Goal: Find specific page/section: Find specific page/section

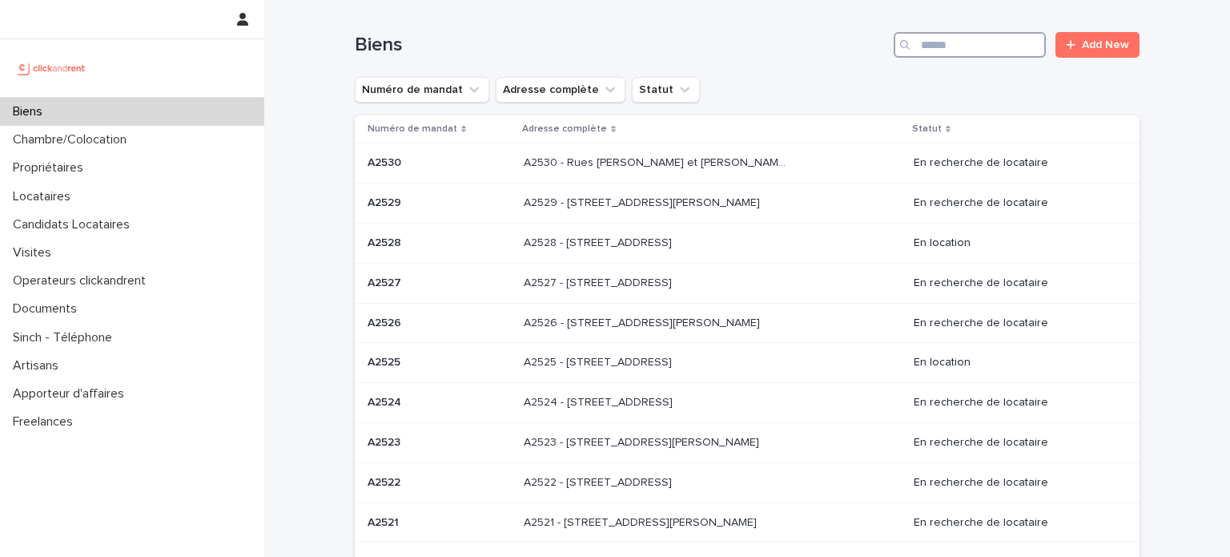
click at [950, 48] on input "Search" at bounding box center [970, 45] width 152 height 26
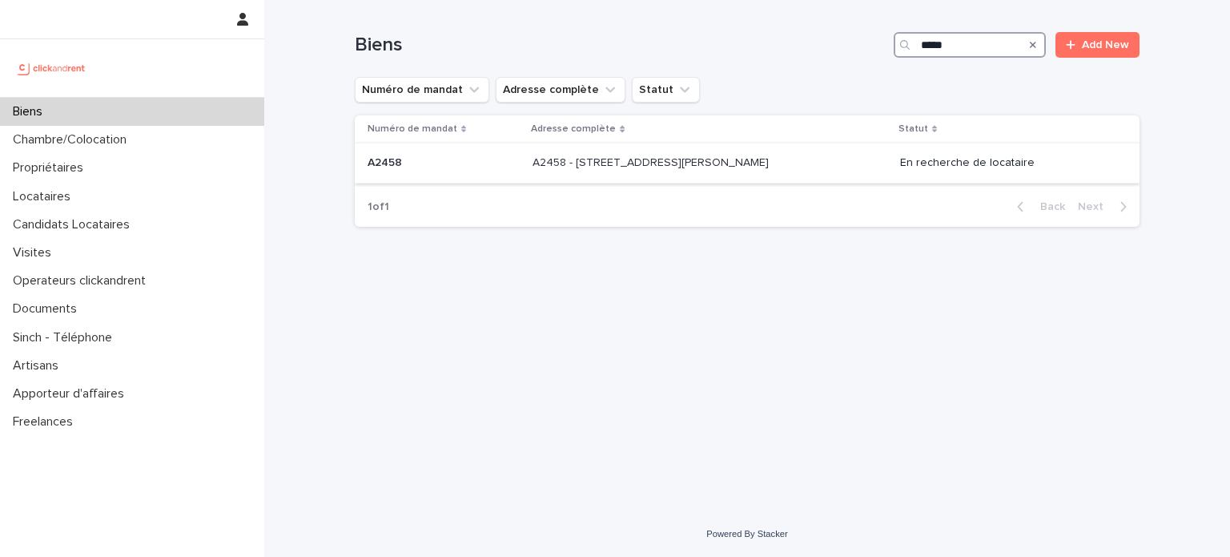
type input "*****"
click at [752, 169] on div "A2458 - 133 avenue Henri Barbusse, Le Blanc-Mesnil 93150 A2458 - 133 avenue Hen…" at bounding box center [710, 163] width 355 height 26
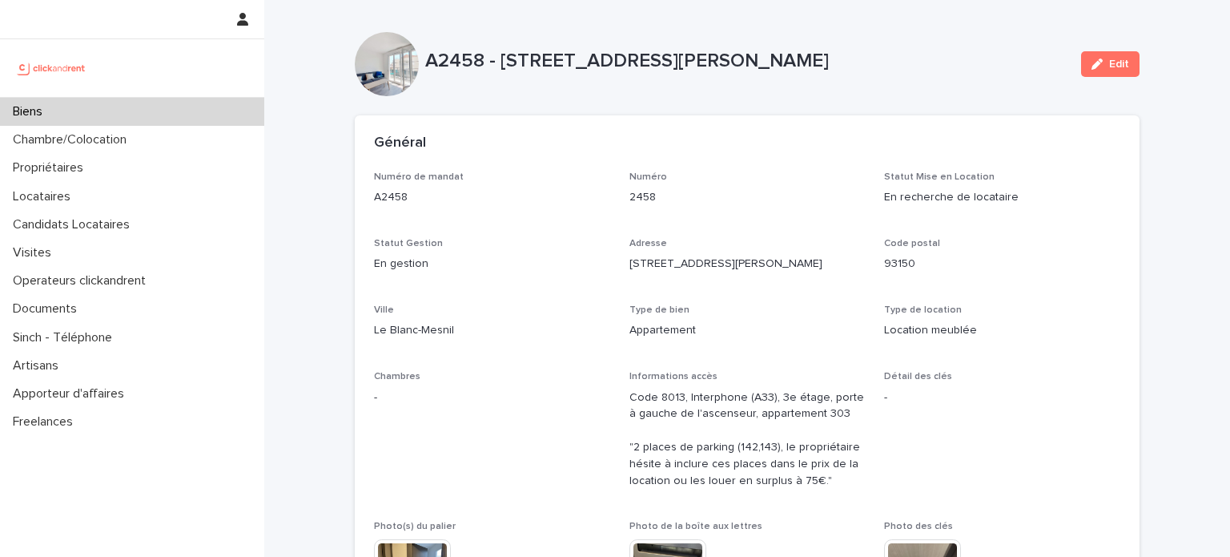
click at [151, 105] on div "Biens" at bounding box center [132, 112] width 264 height 28
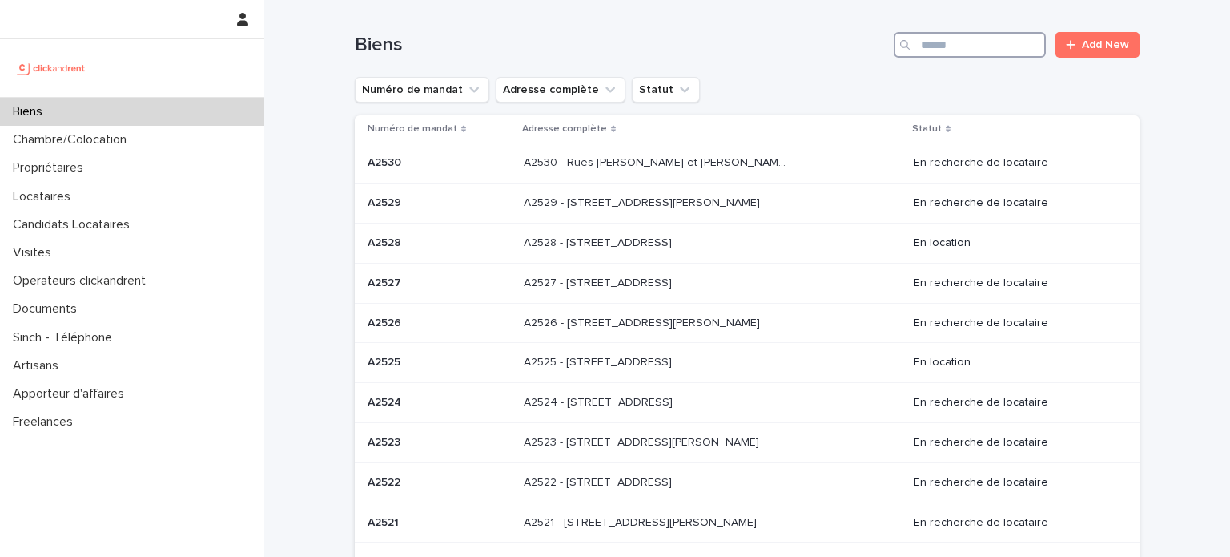
click at [982, 41] on input "Search" at bounding box center [970, 45] width 152 height 26
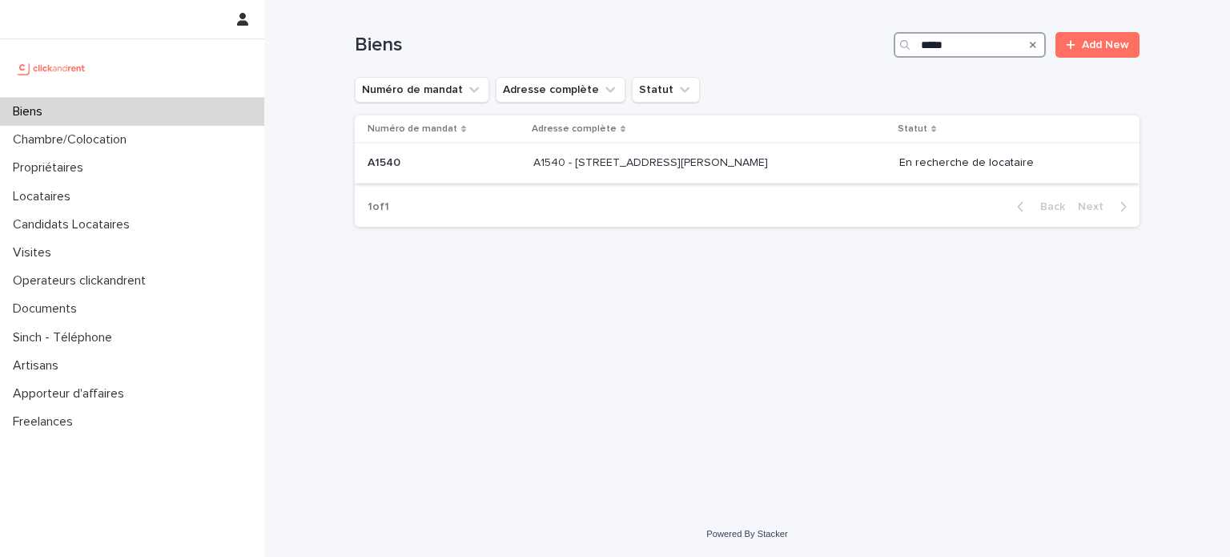
type input "*****"
click at [791, 160] on p at bounding box center [666, 163] width 267 height 14
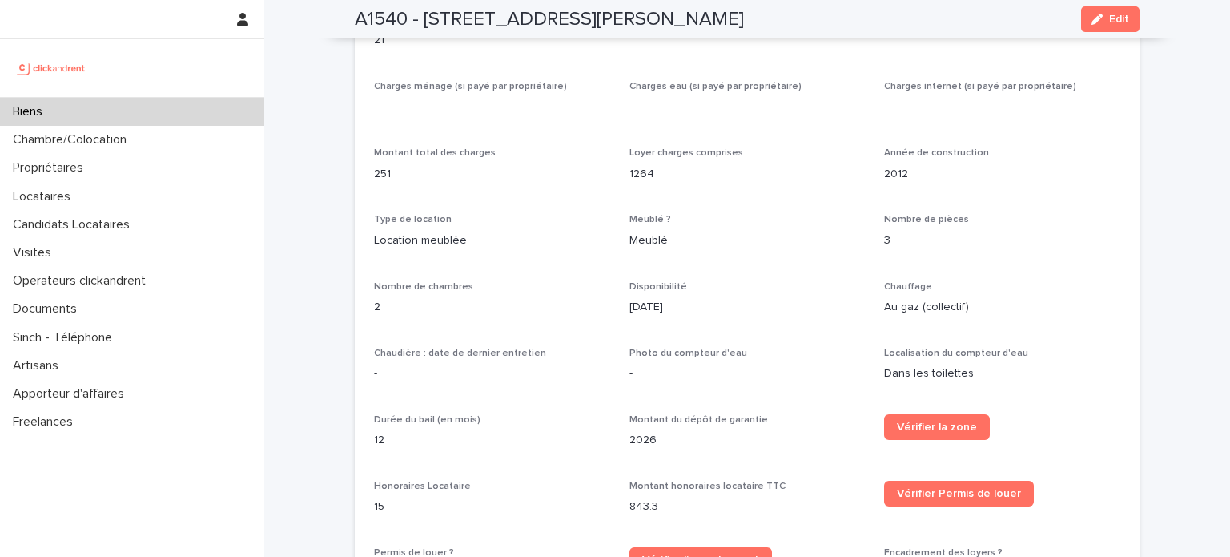
scroll to position [2084, 0]
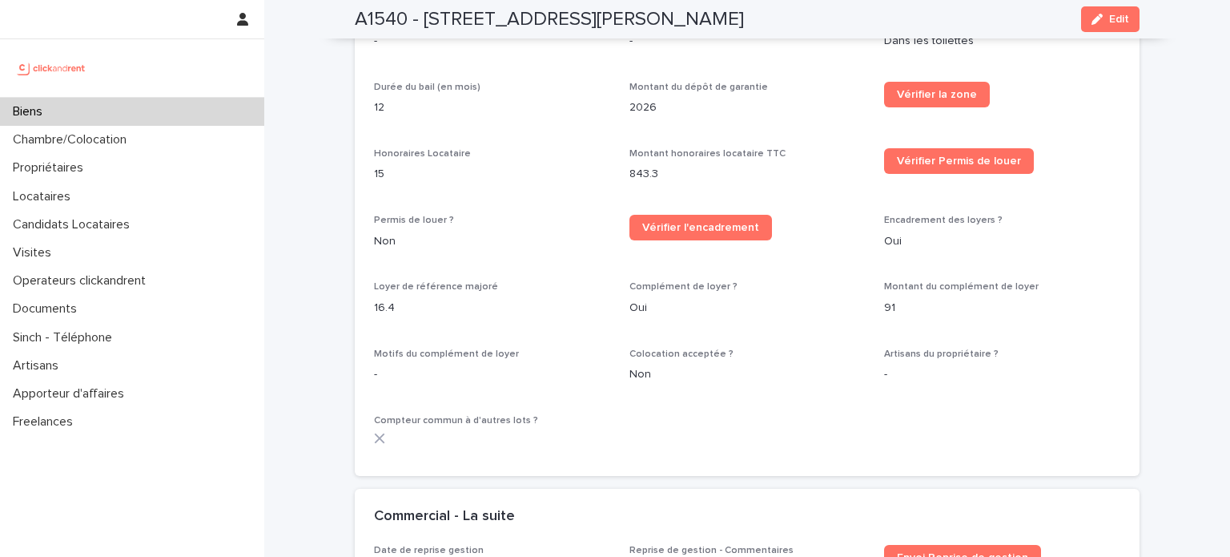
click at [135, 116] on div "Biens" at bounding box center [132, 112] width 264 height 28
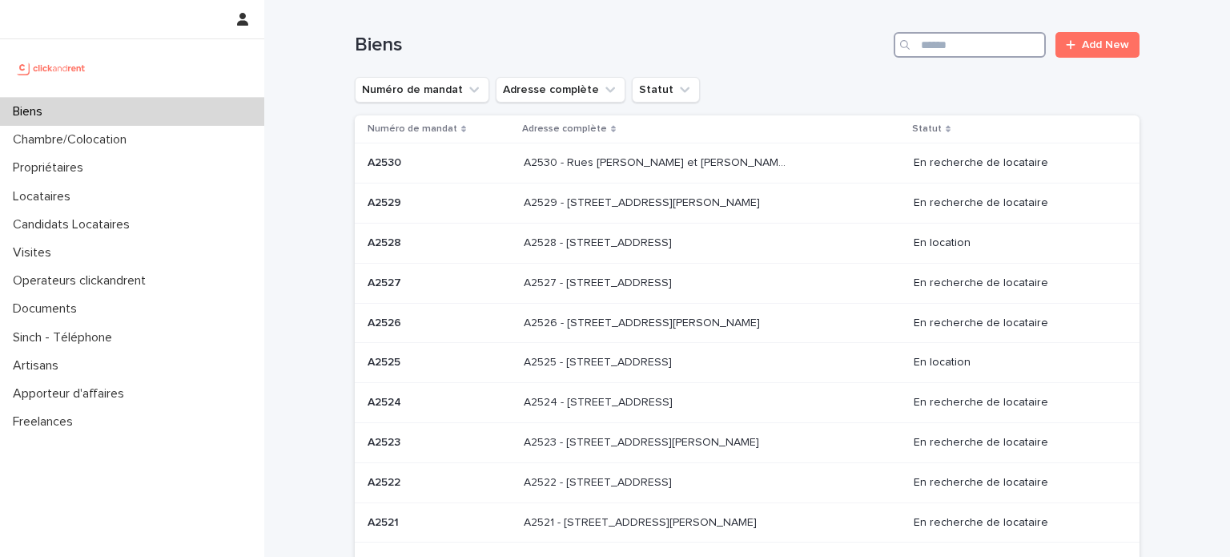
click at [917, 47] on input "Search" at bounding box center [970, 45] width 152 height 26
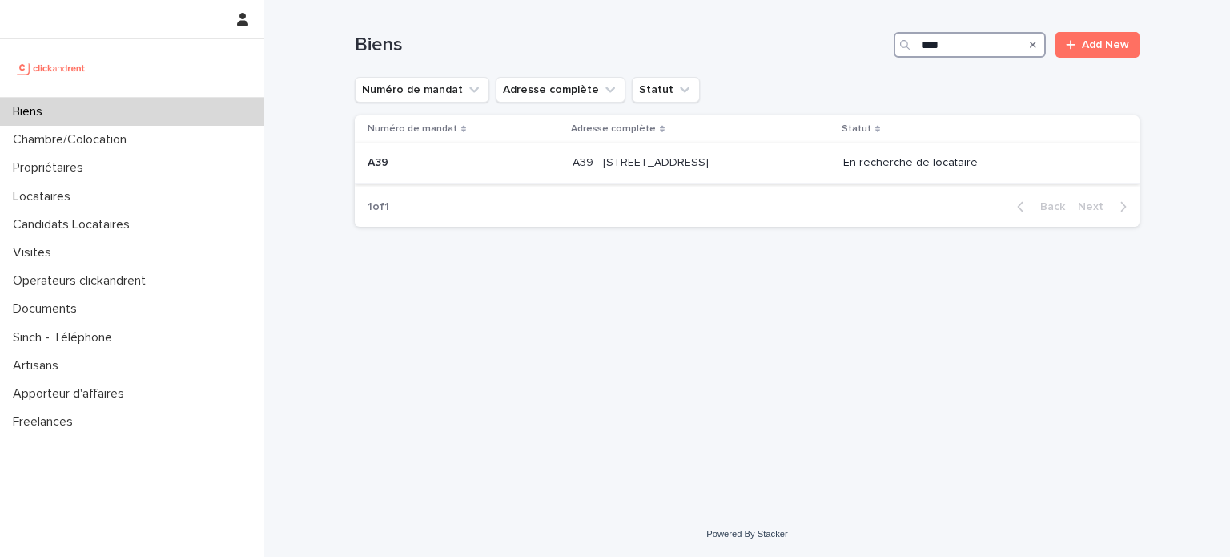
type input "***"
click at [712, 168] on p "A39 - 34 rue du Luxembourg, Thiais 94320" at bounding box center [642, 161] width 139 height 17
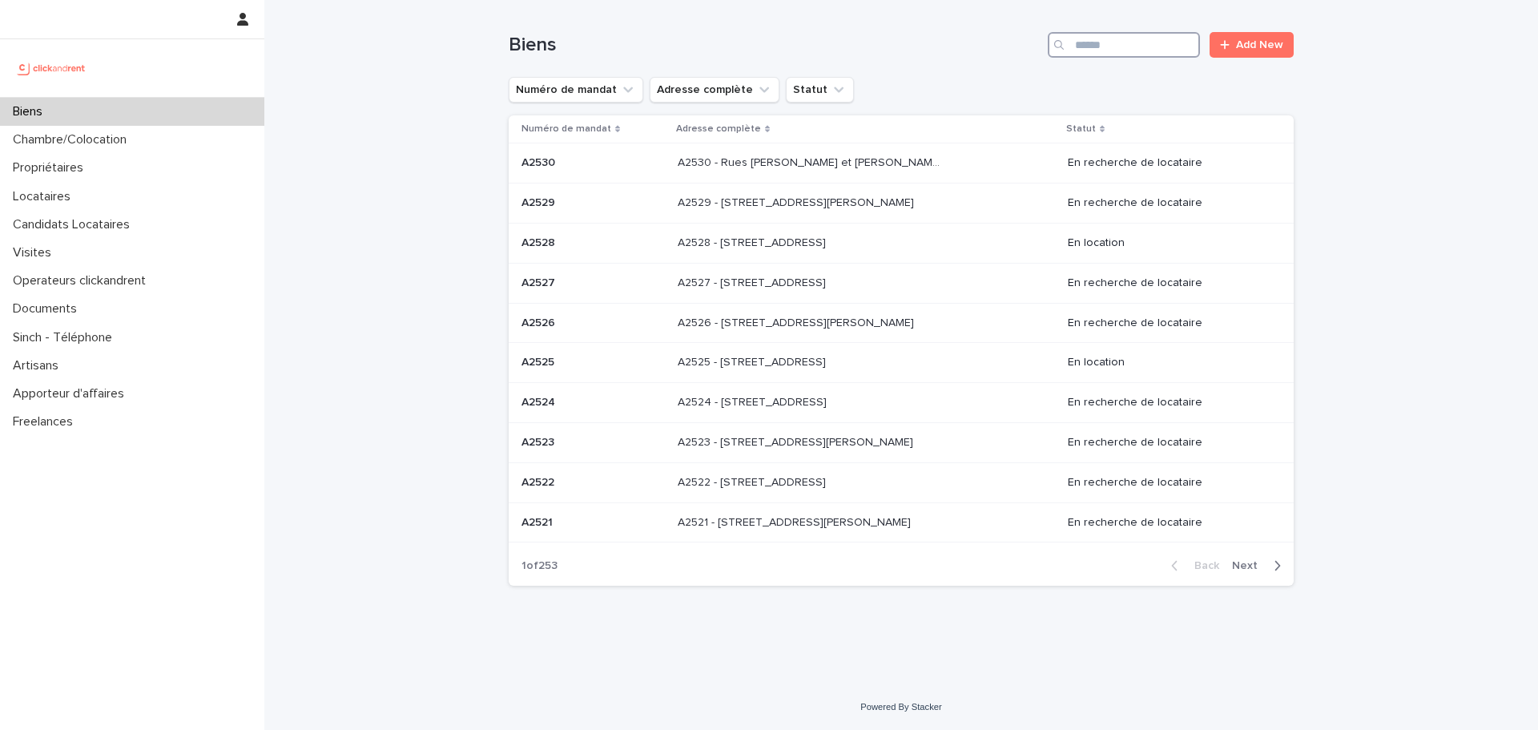
click at [1093, 40] on input "Search" at bounding box center [1124, 45] width 152 height 26
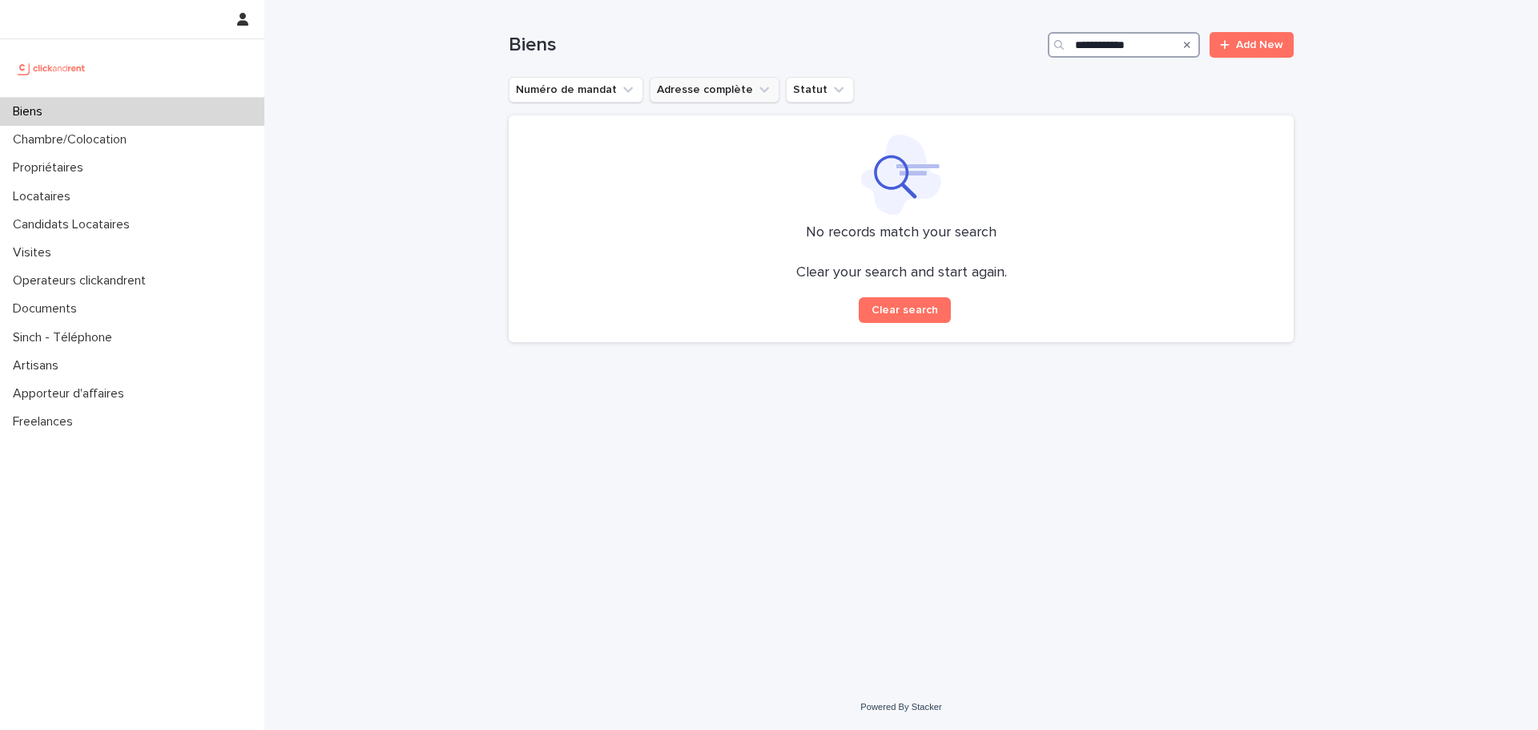
type input "**********"
click at [731, 87] on button "Adresse complète" at bounding box center [715, 90] width 130 height 26
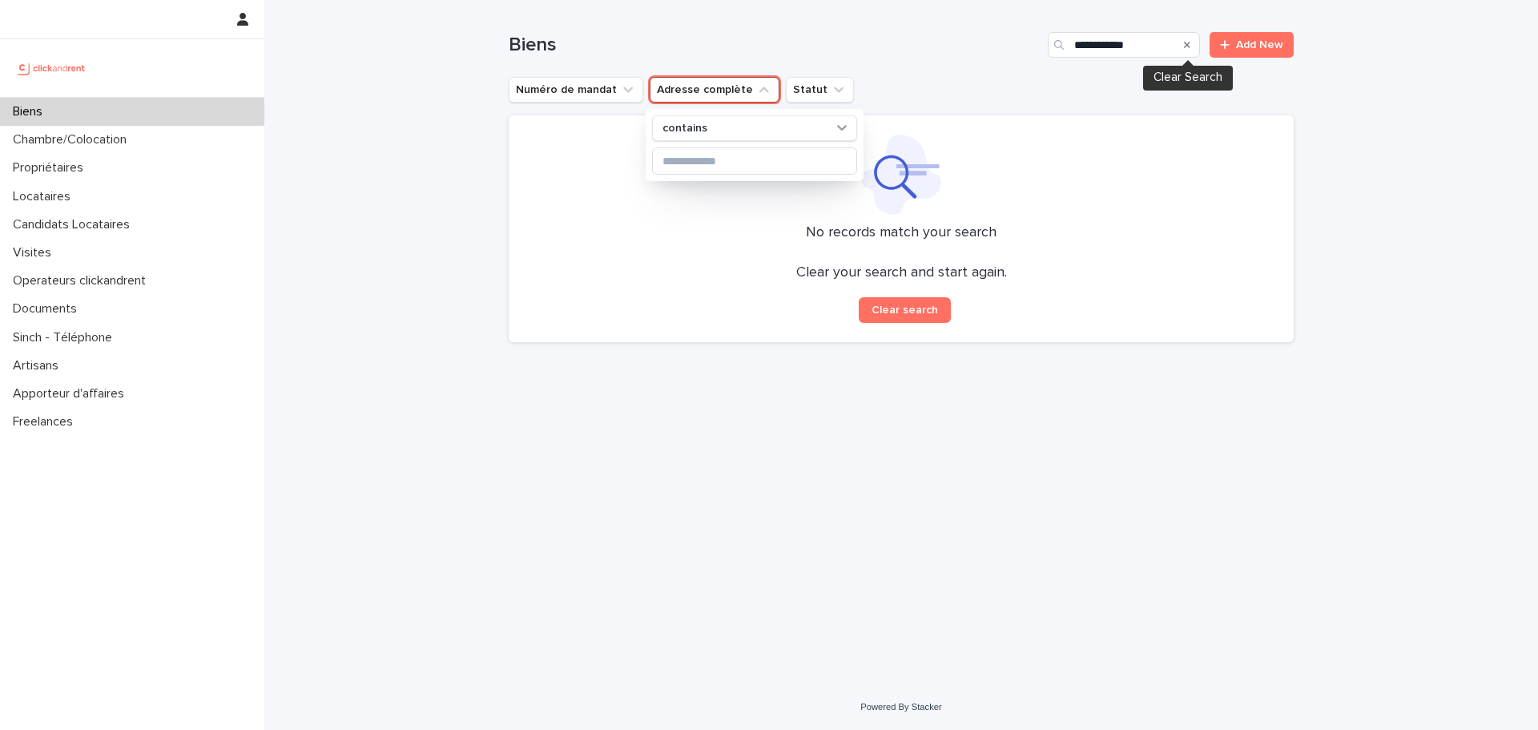
click at [1189, 44] on icon "Search" at bounding box center [1187, 45] width 6 height 6
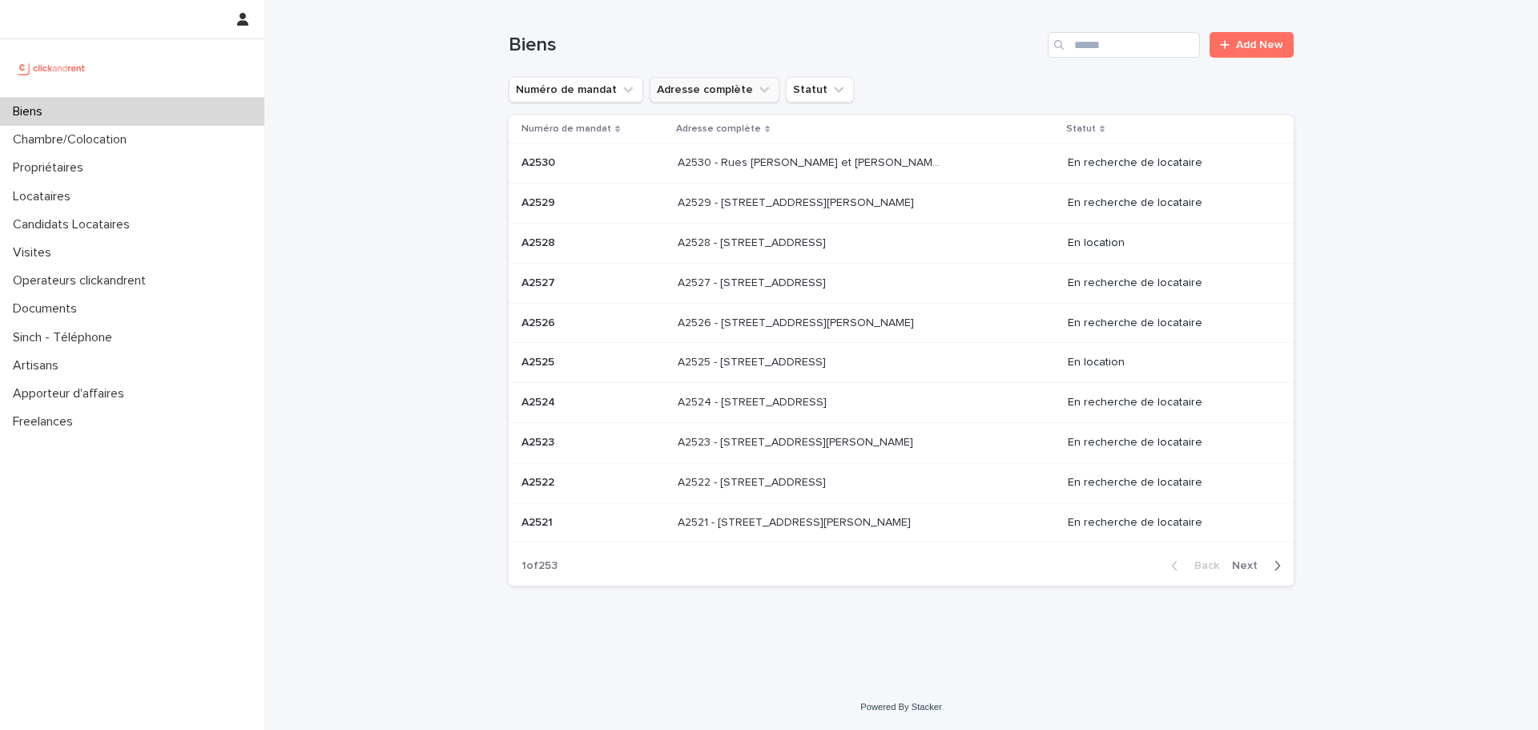
click at [706, 86] on button "Adresse complète" at bounding box center [715, 90] width 130 height 26
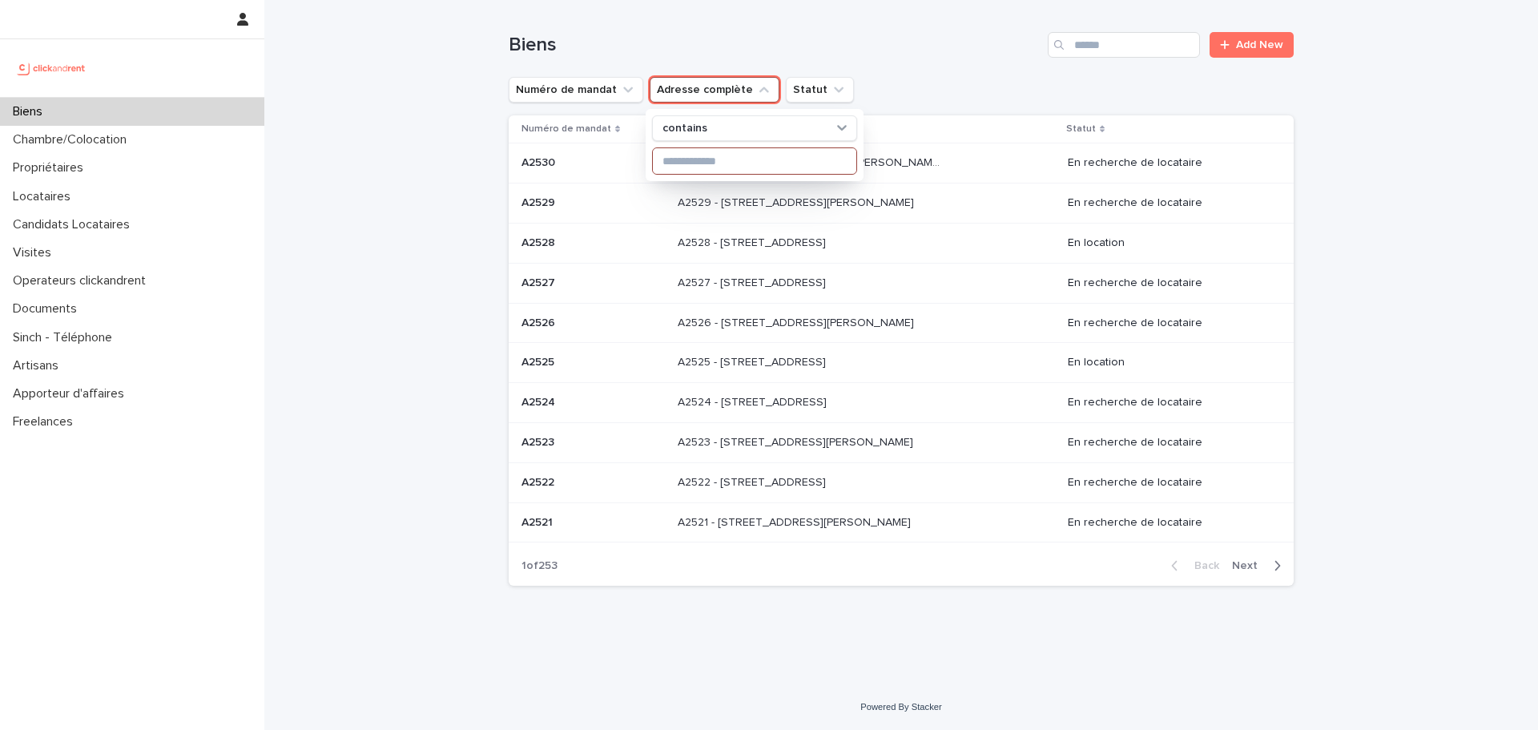
click at [707, 153] on input at bounding box center [754, 161] width 203 height 26
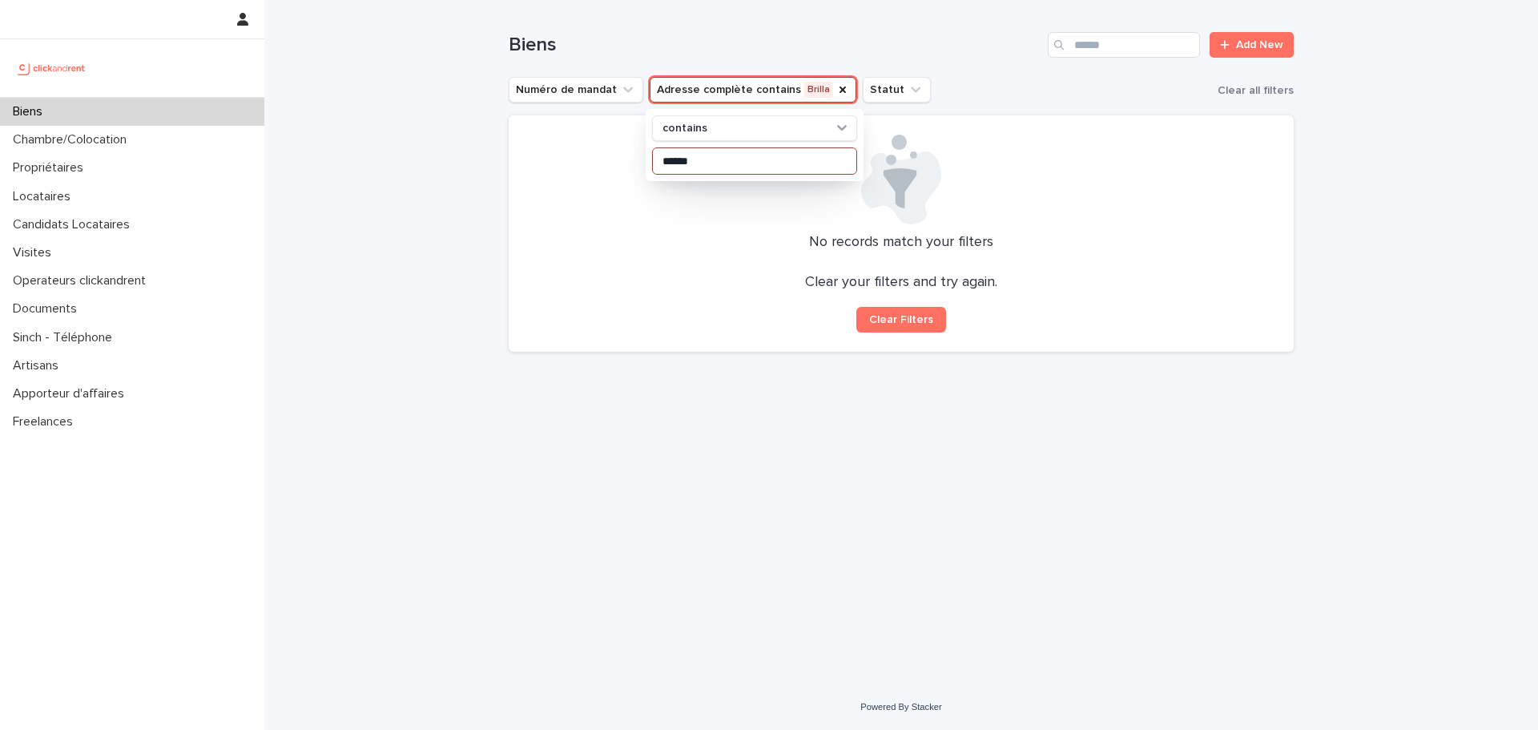
type input "******"
click at [836, 86] on icon "Adresse complète" at bounding box center [842, 89] width 13 height 13
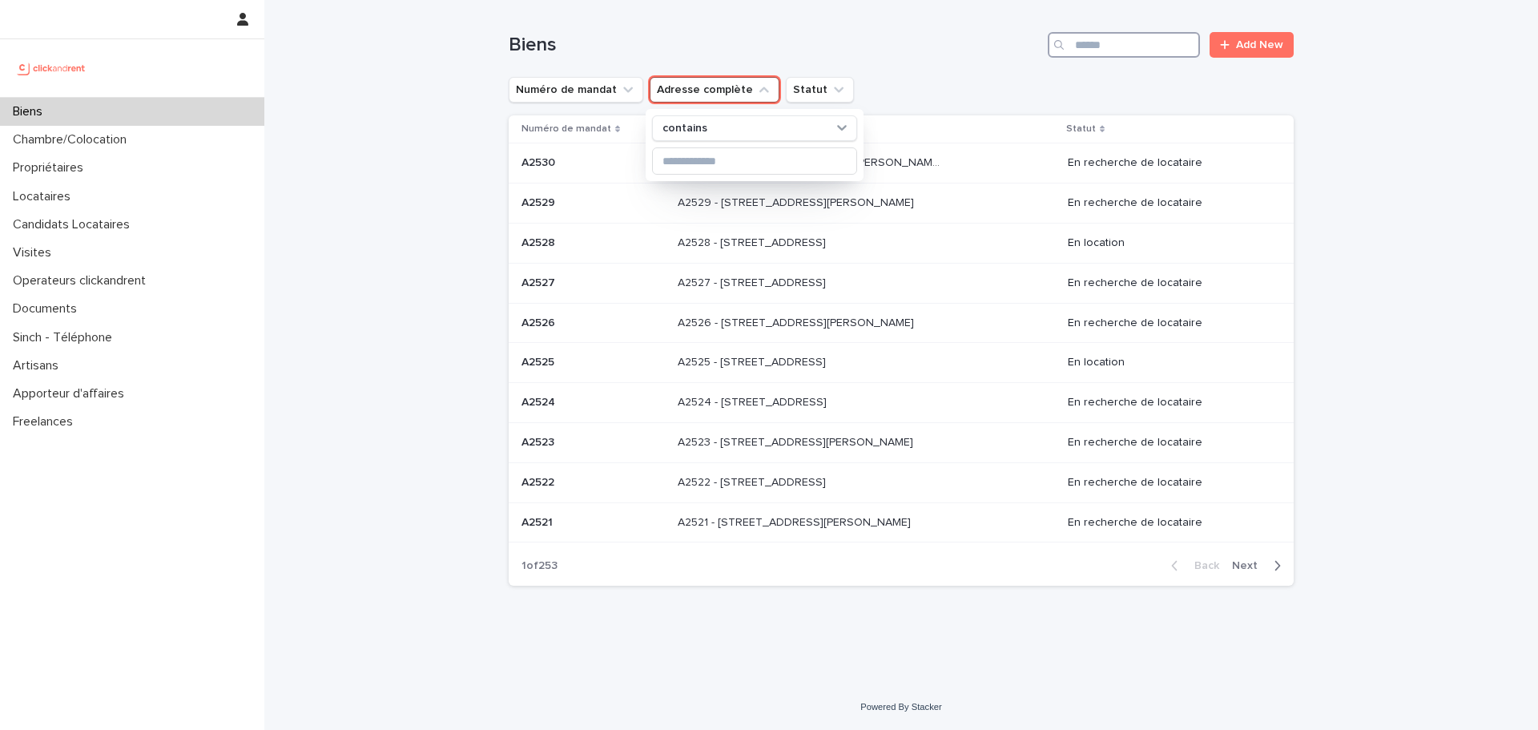
click at [1081, 41] on input "Search" at bounding box center [1124, 45] width 152 height 26
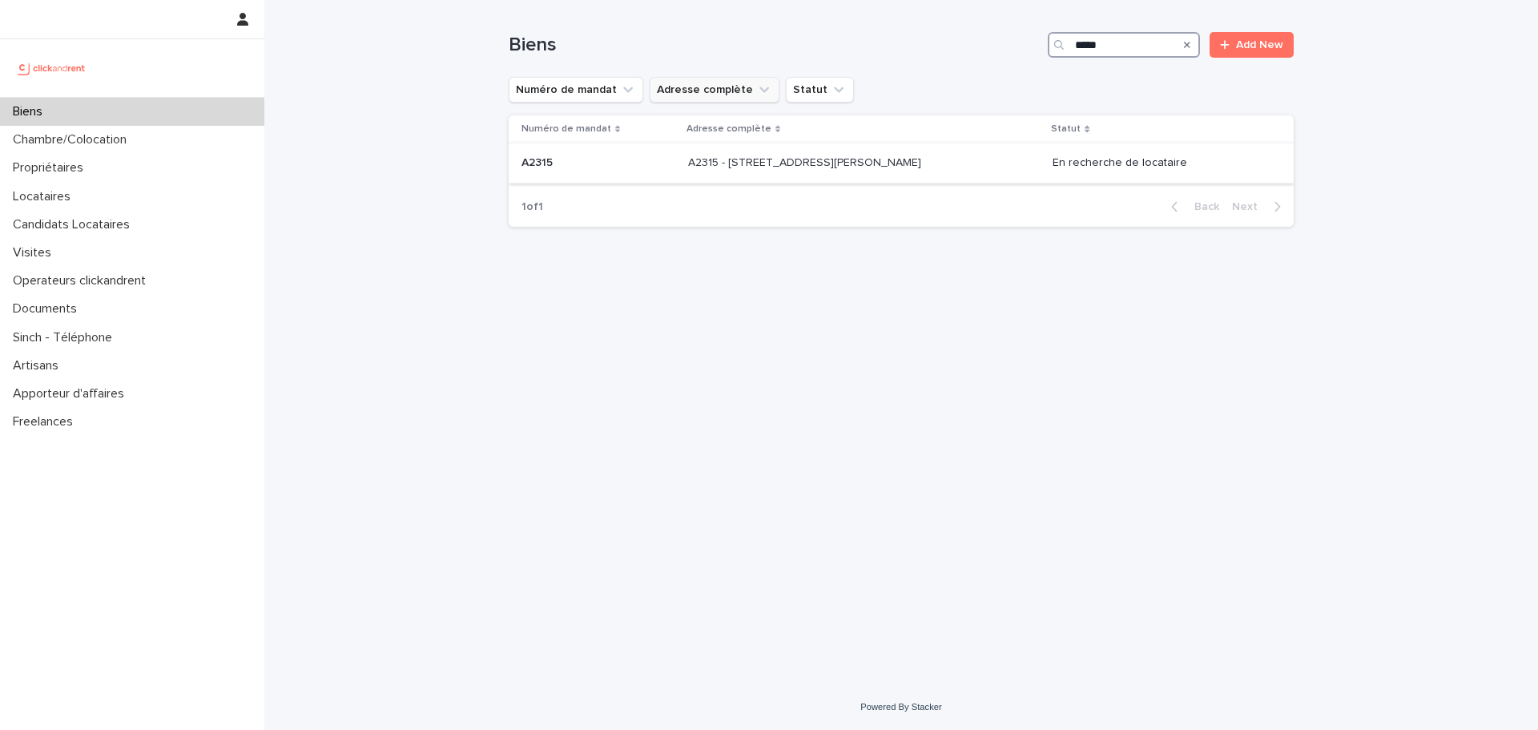
type input "*****"
click at [895, 156] on p "A2315 - 39 rue de l'Abbé Ruellan, Argenteuil 95100" at bounding box center [806, 161] width 236 height 17
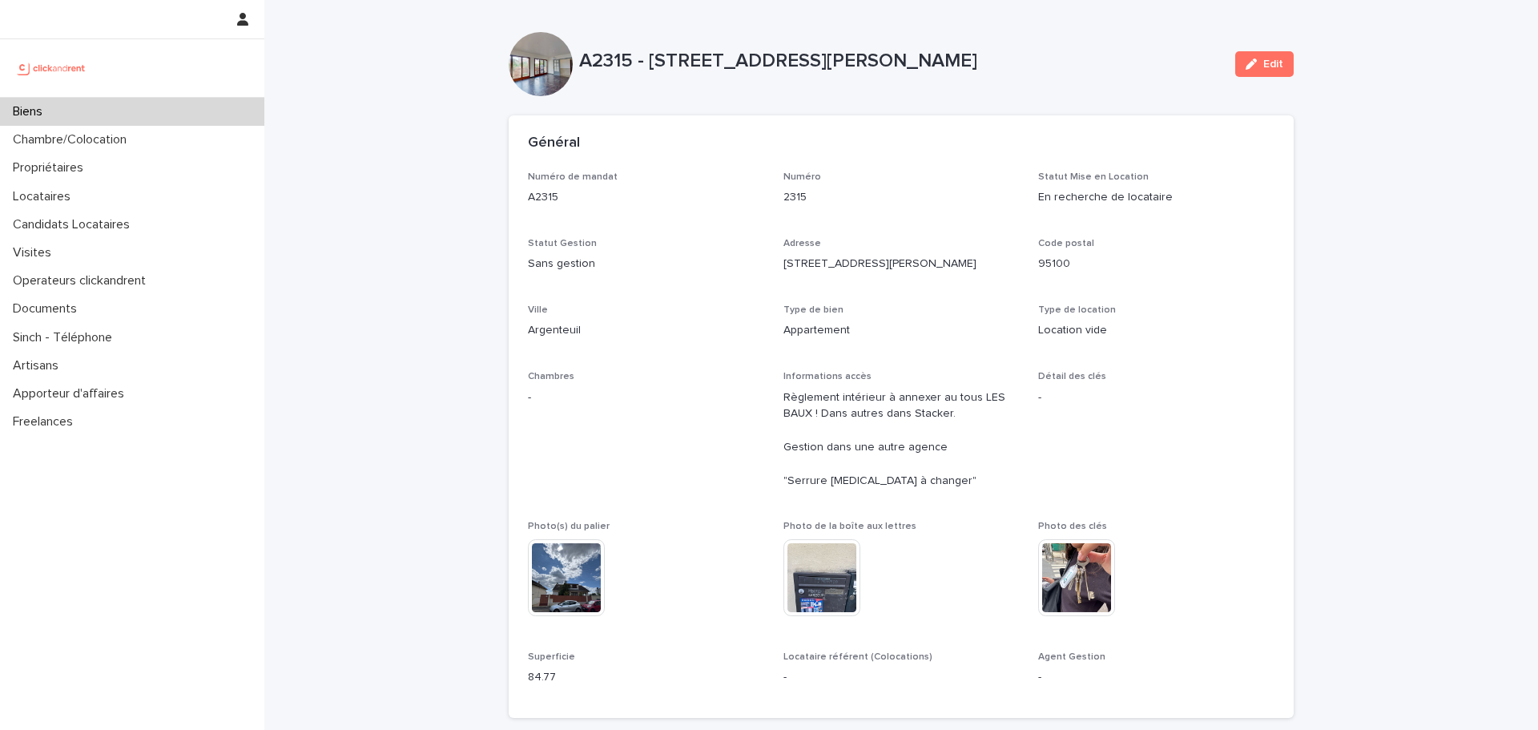
click at [1077, 570] on img at bounding box center [1076, 577] width 77 height 77
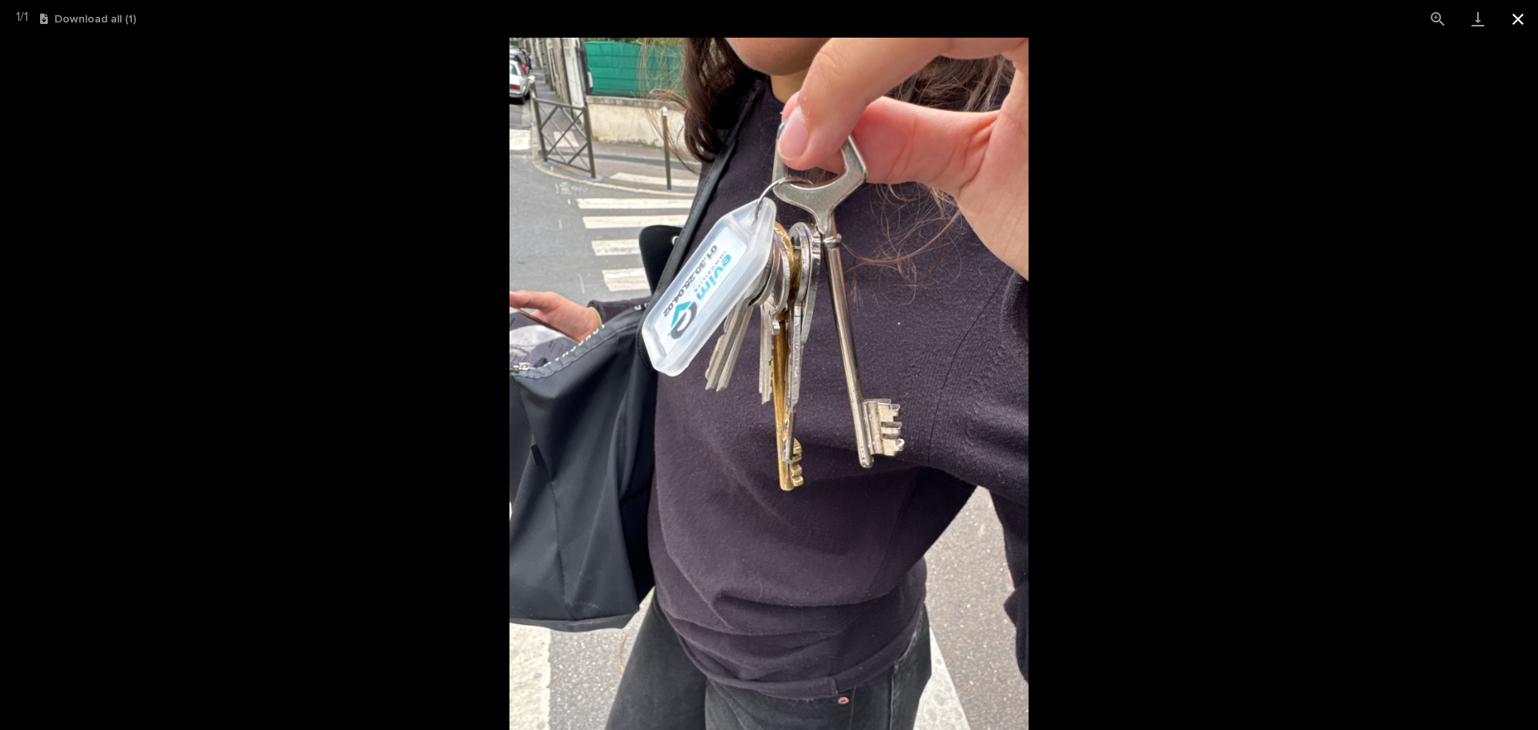
click at [1524, 15] on button "Close gallery" at bounding box center [1518, 19] width 40 height 38
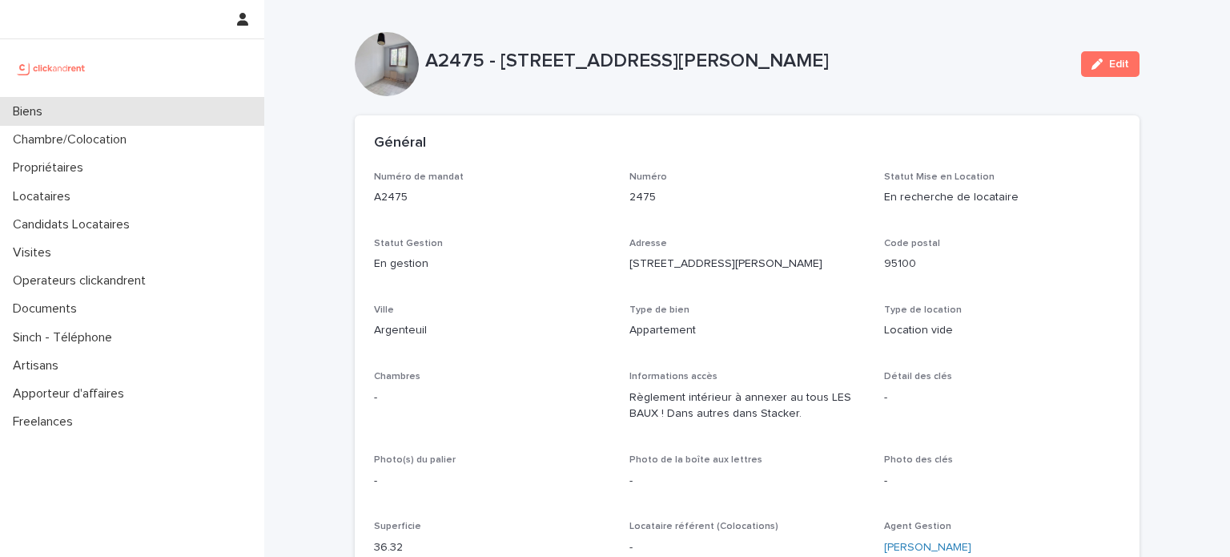
click at [130, 103] on div "Biens" at bounding box center [132, 112] width 264 height 28
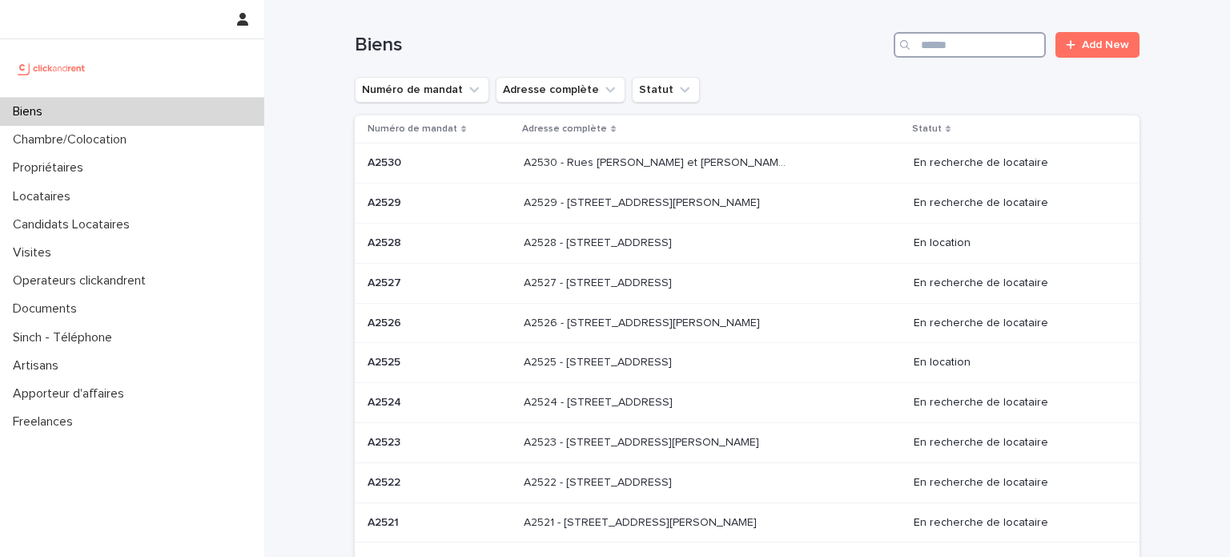
click at [929, 34] on input "Search" at bounding box center [970, 45] width 152 height 26
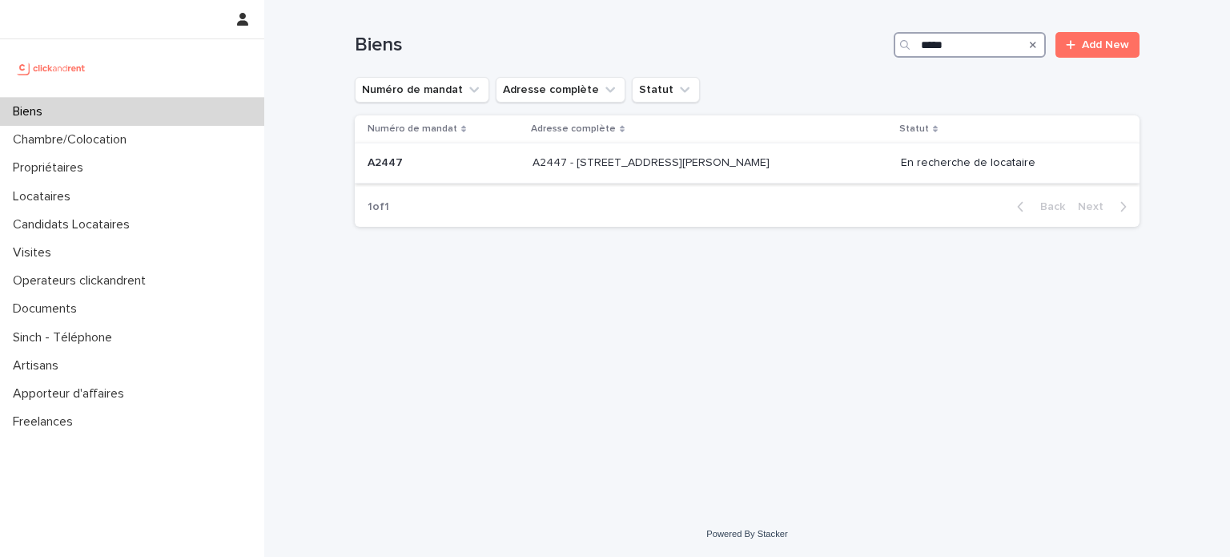
type input "*****"
click at [772, 169] on p "A2447 - [STREET_ADDRESS][PERSON_NAME]" at bounding box center [653, 161] width 240 height 17
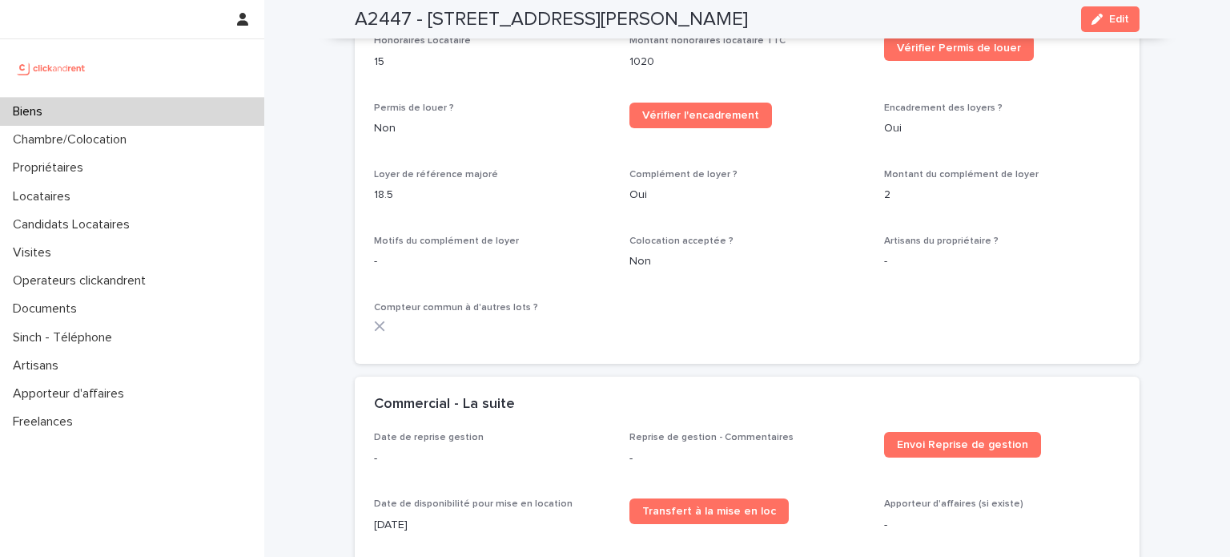
scroll to position [2405, 0]
click at [195, 115] on div "Biens" at bounding box center [132, 112] width 264 height 28
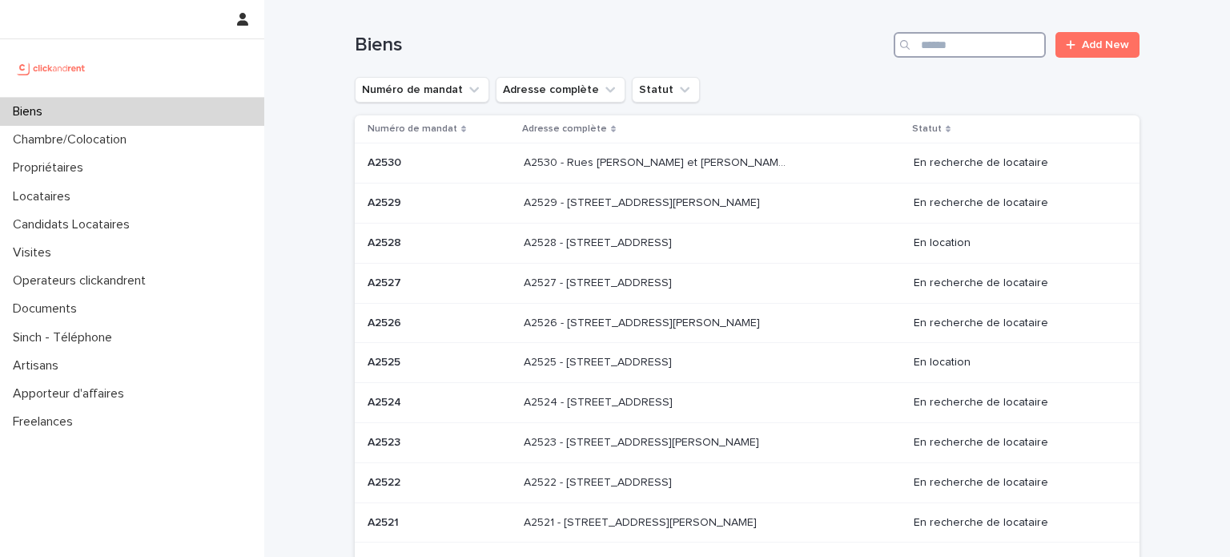
click at [974, 54] on input "Search" at bounding box center [970, 45] width 152 height 26
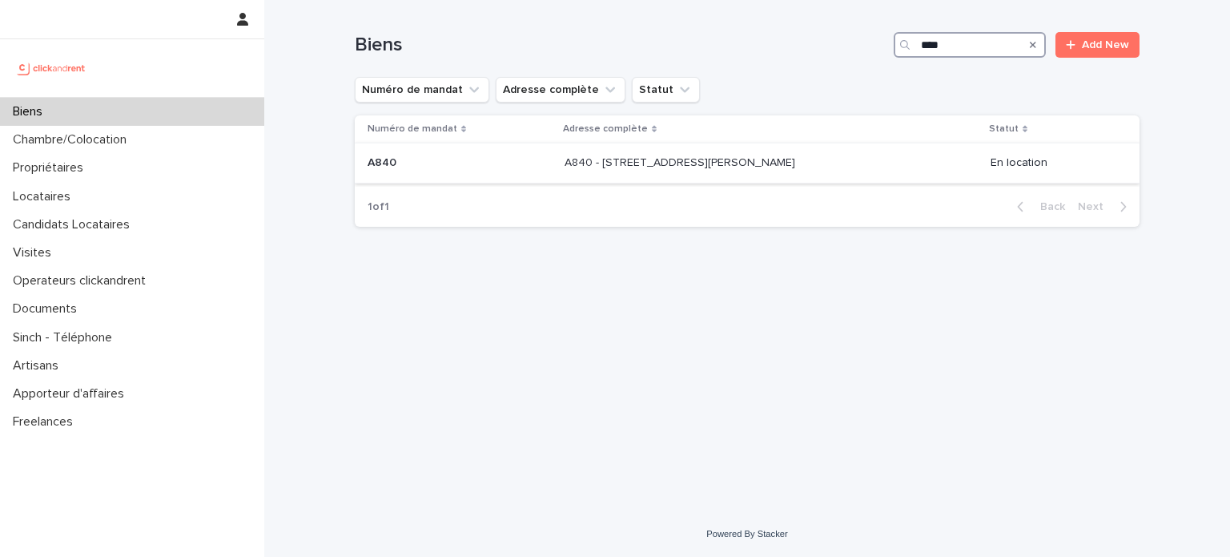
type input "****"
click at [874, 166] on div "A840 - [STREET_ADDRESS][PERSON_NAME] A840 - [STREET_ADDRESS][PERSON_NAME]" at bounding box center [771, 163] width 413 height 26
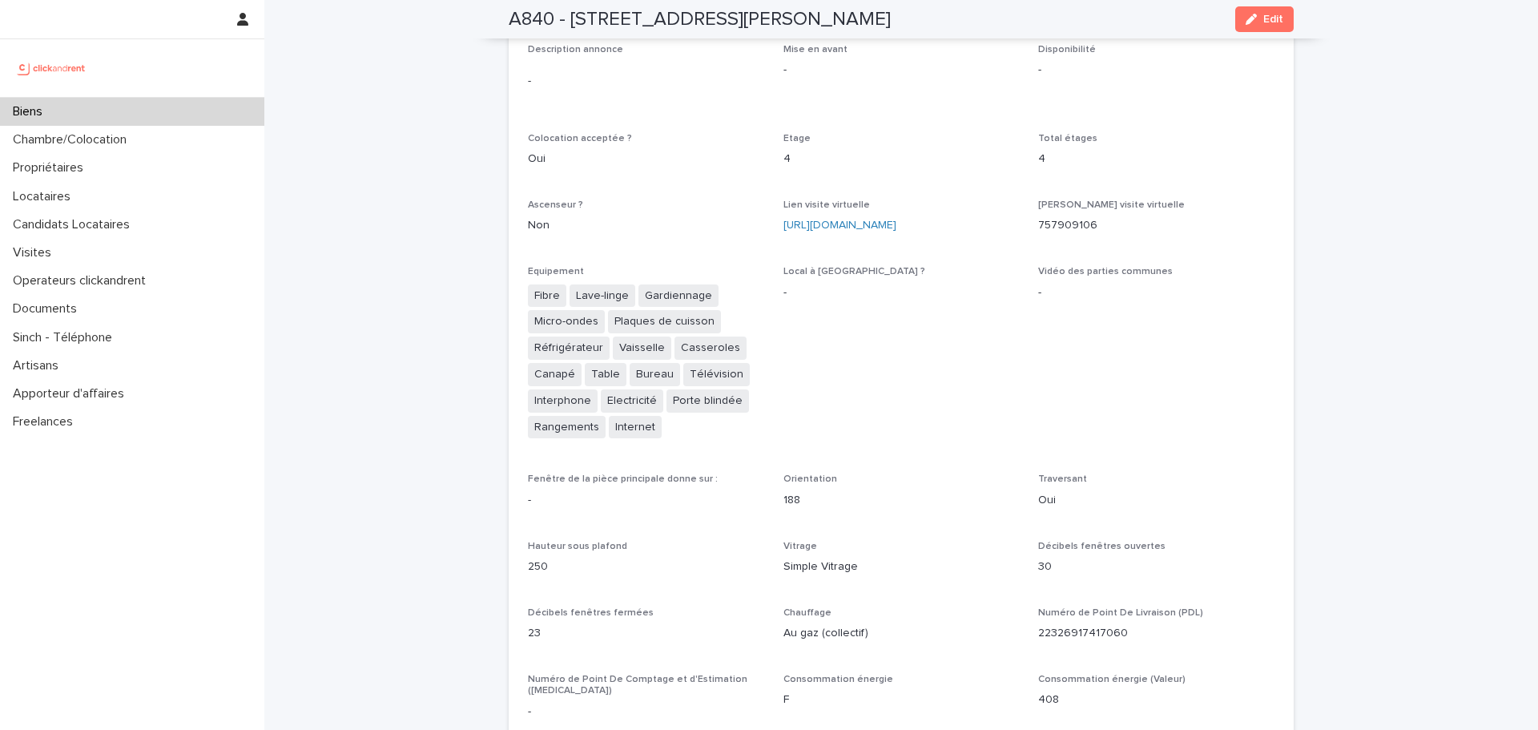
scroll to position [3415, 0]
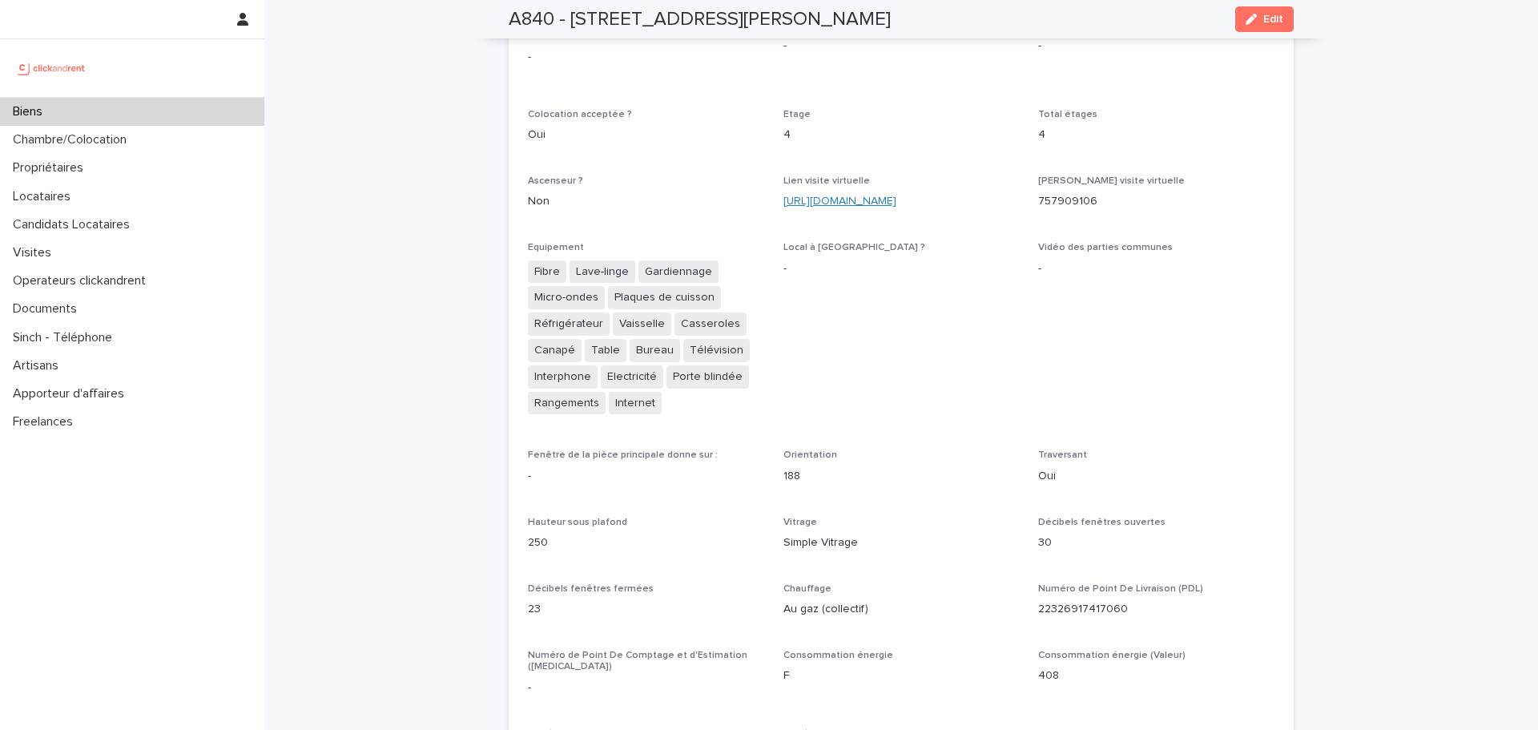
click at [819, 195] on link "[URL][DOMAIN_NAME]" at bounding box center [839, 200] width 113 height 11
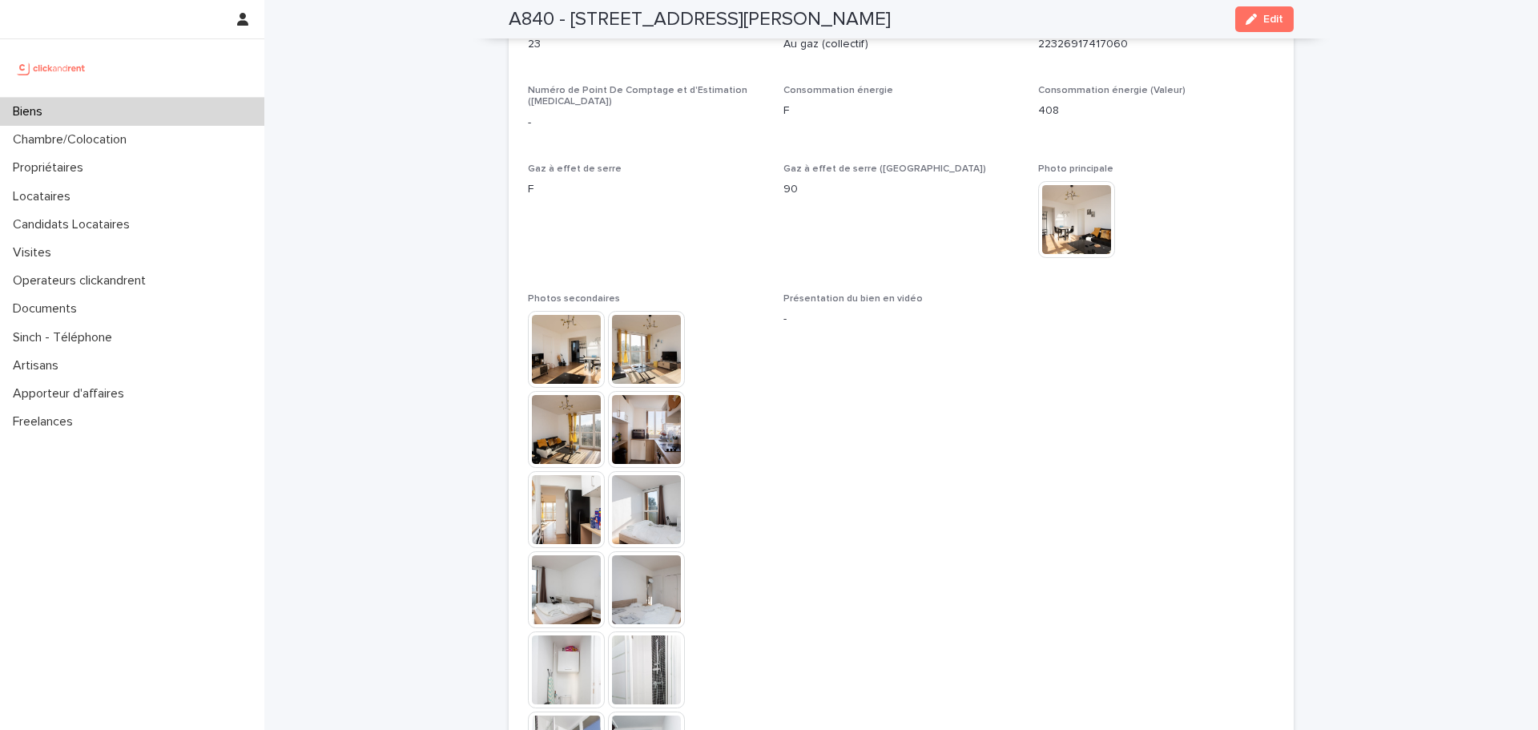
scroll to position [3980, 0]
drag, startPoint x: 595, startPoint y: 252, endPoint x: 525, endPoint y: 293, distance: 81.2
click at [528, 310] on img at bounding box center [566, 348] width 77 height 77
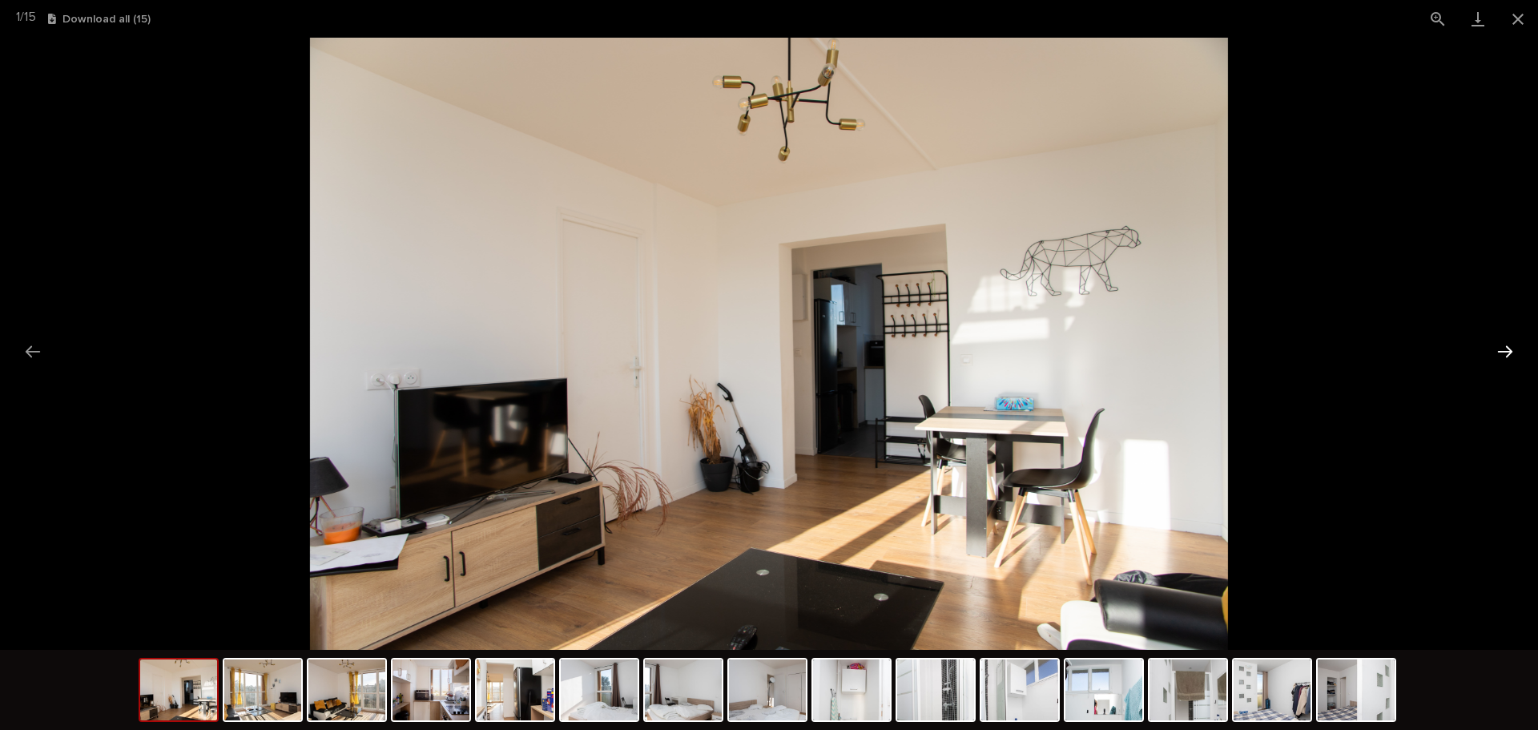
click at [1230, 346] on button "Next slide" at bounding box center [1505, 351] width 34 height 31
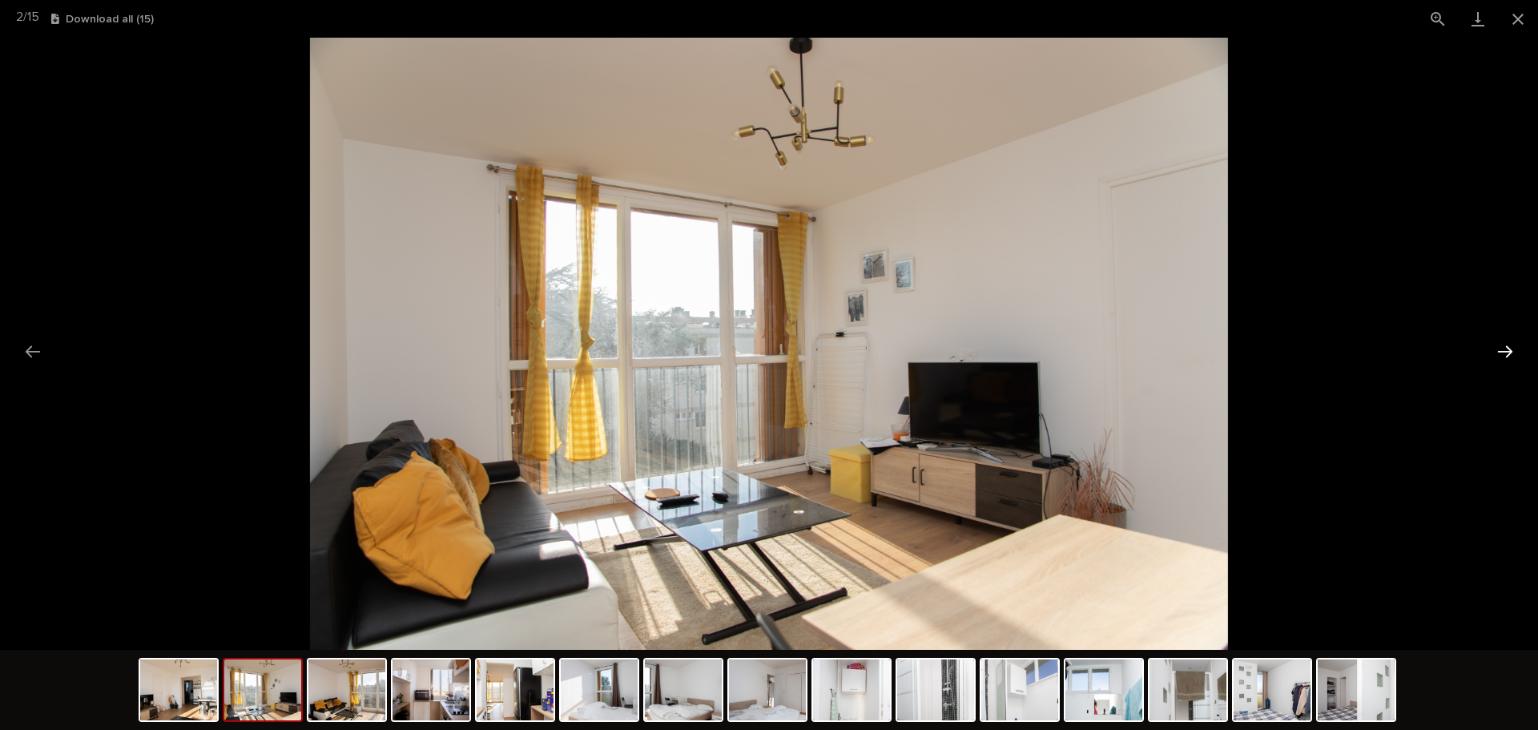
click at [1230, 346] on button "Next slide" at bounding box center [1505, 351] width 34 height 31
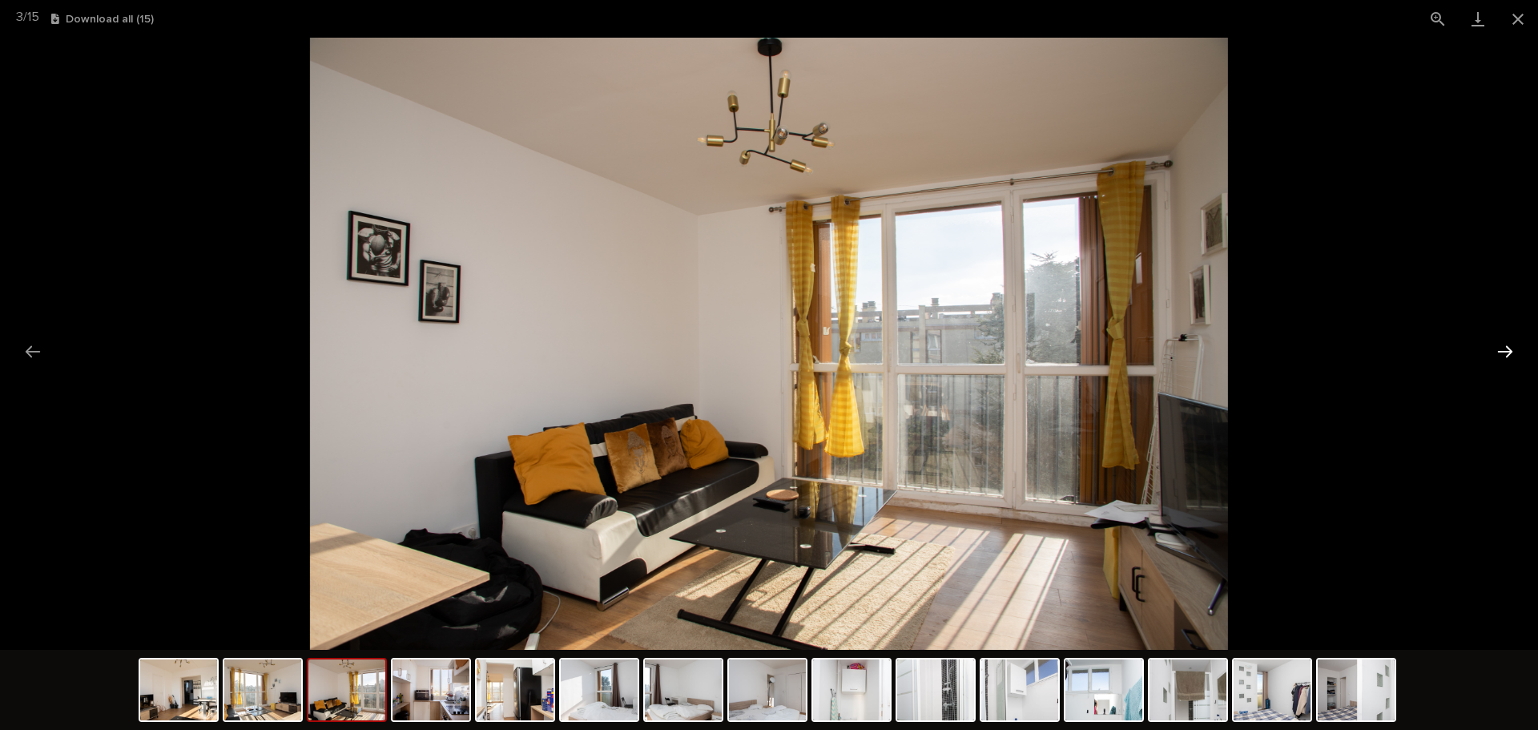
click at [1230, 346] on button "Next slide" at bounding box center [1505, 351] width 34 height 31
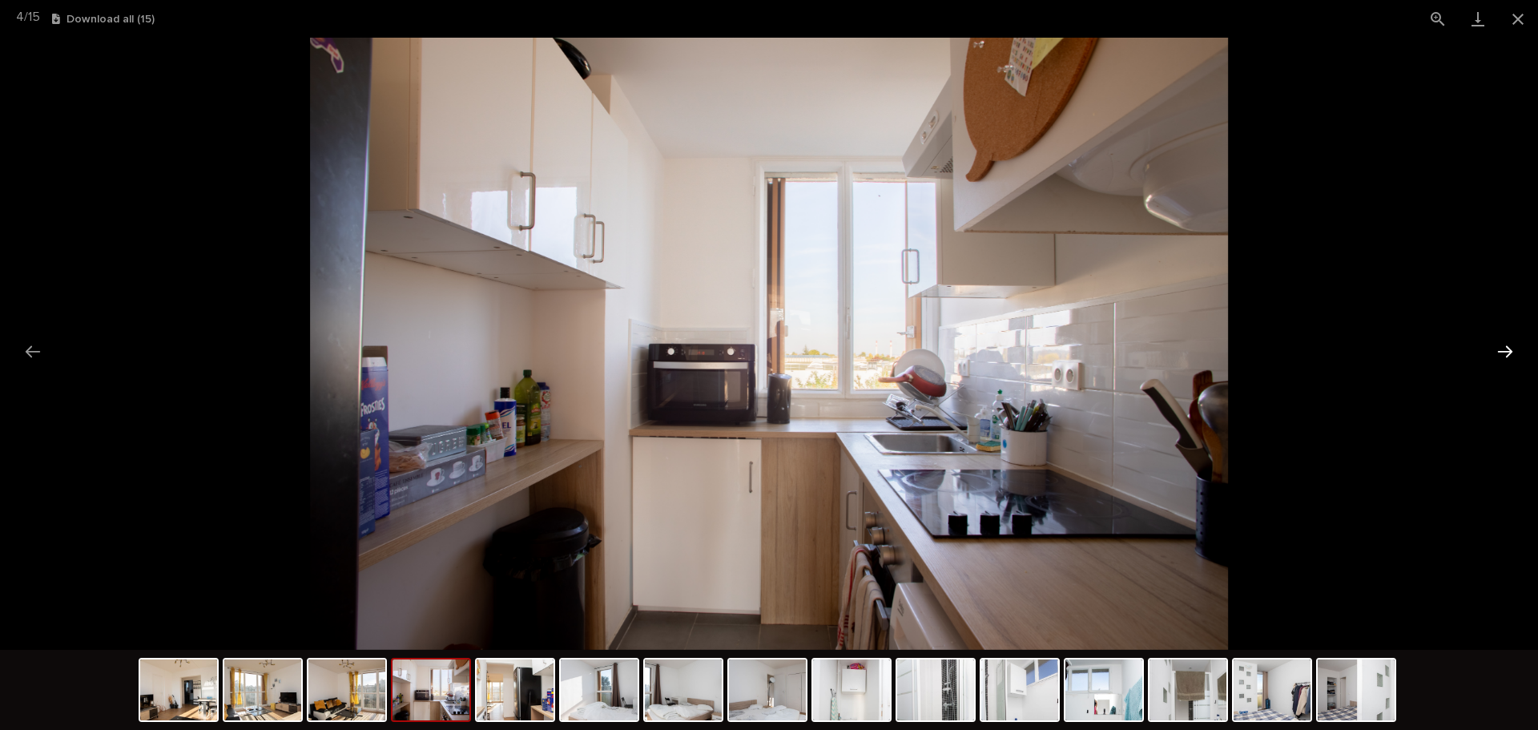
click at [1230, 346] on button "Next slide" at bounding box center [1505, 351] width 34 height 31
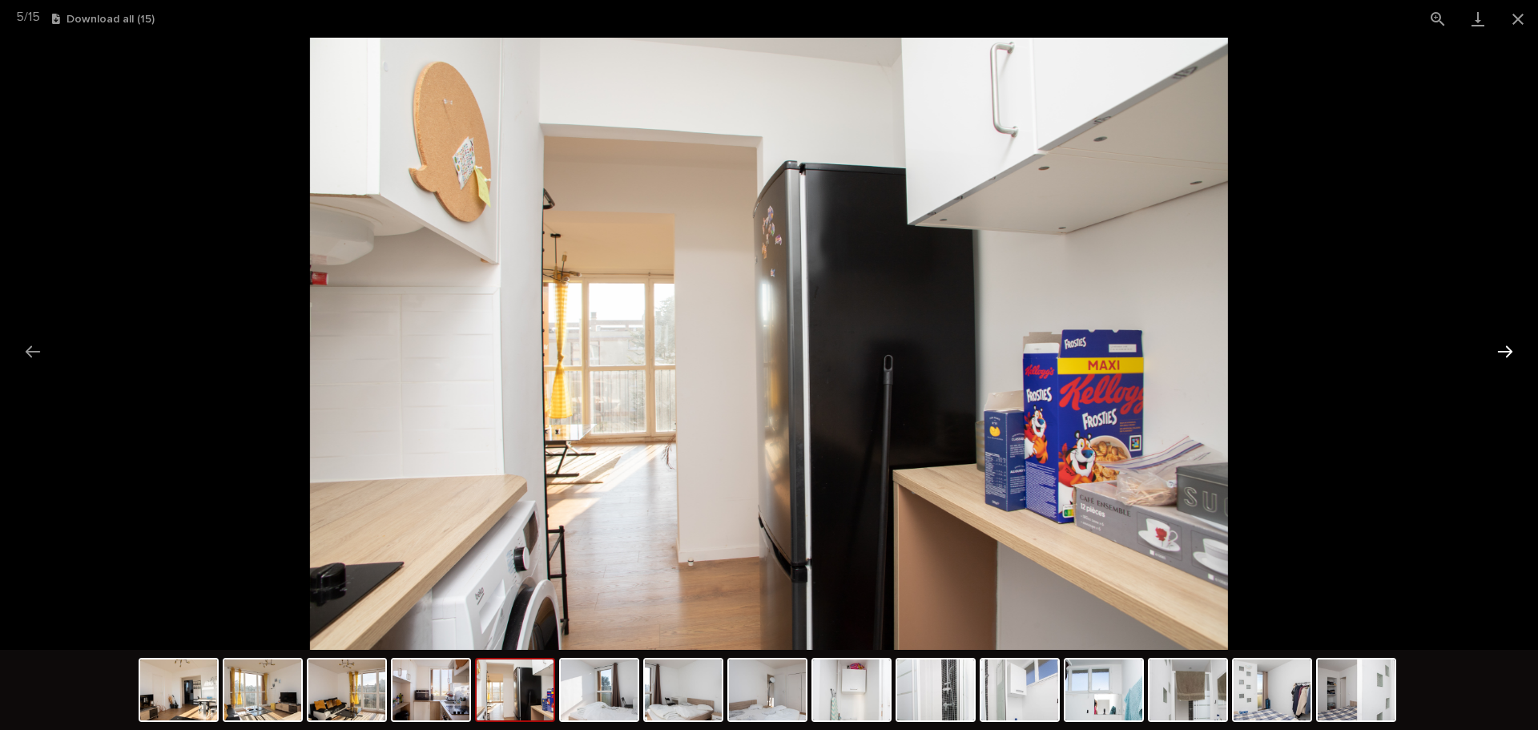
click at [1230, 346] on button "Next slide" at bounding box center [1505, 351] width 34 height 31
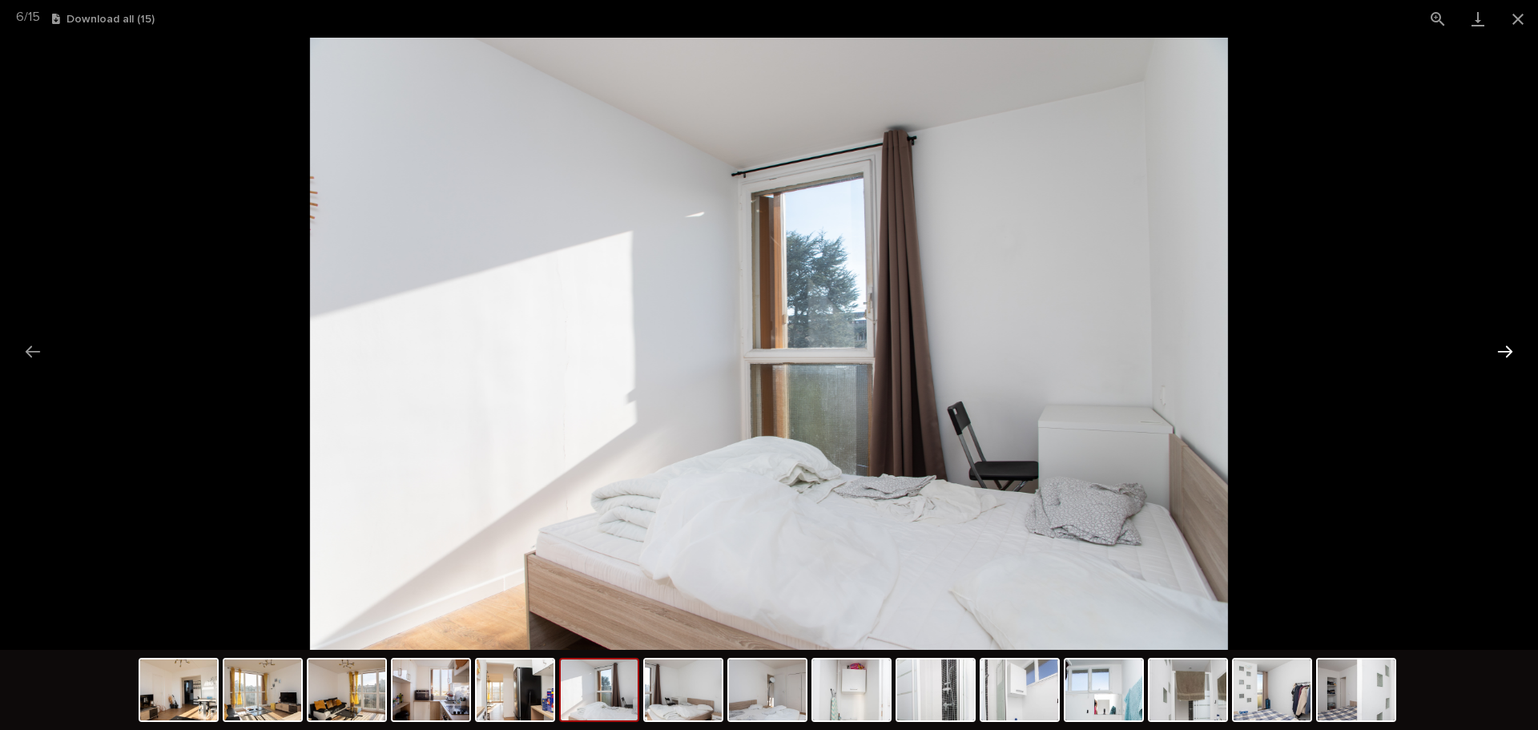
click at [1230, 346] on button "Next slide" at bounding box center [1505, 351] width 34 height 31
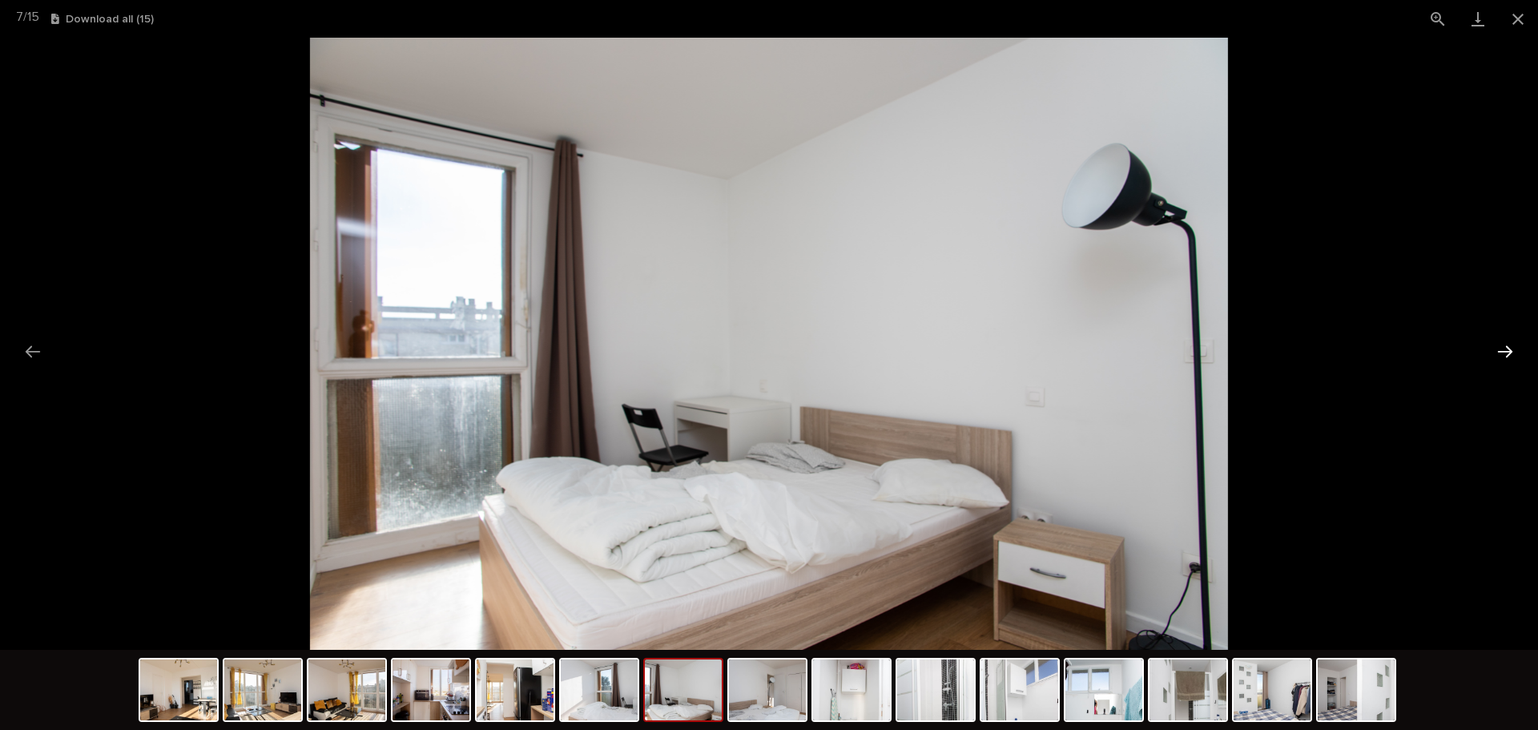
click at [1230, 346] on button "Next slide" at bounding box center [1505, 351] width 34 height 31
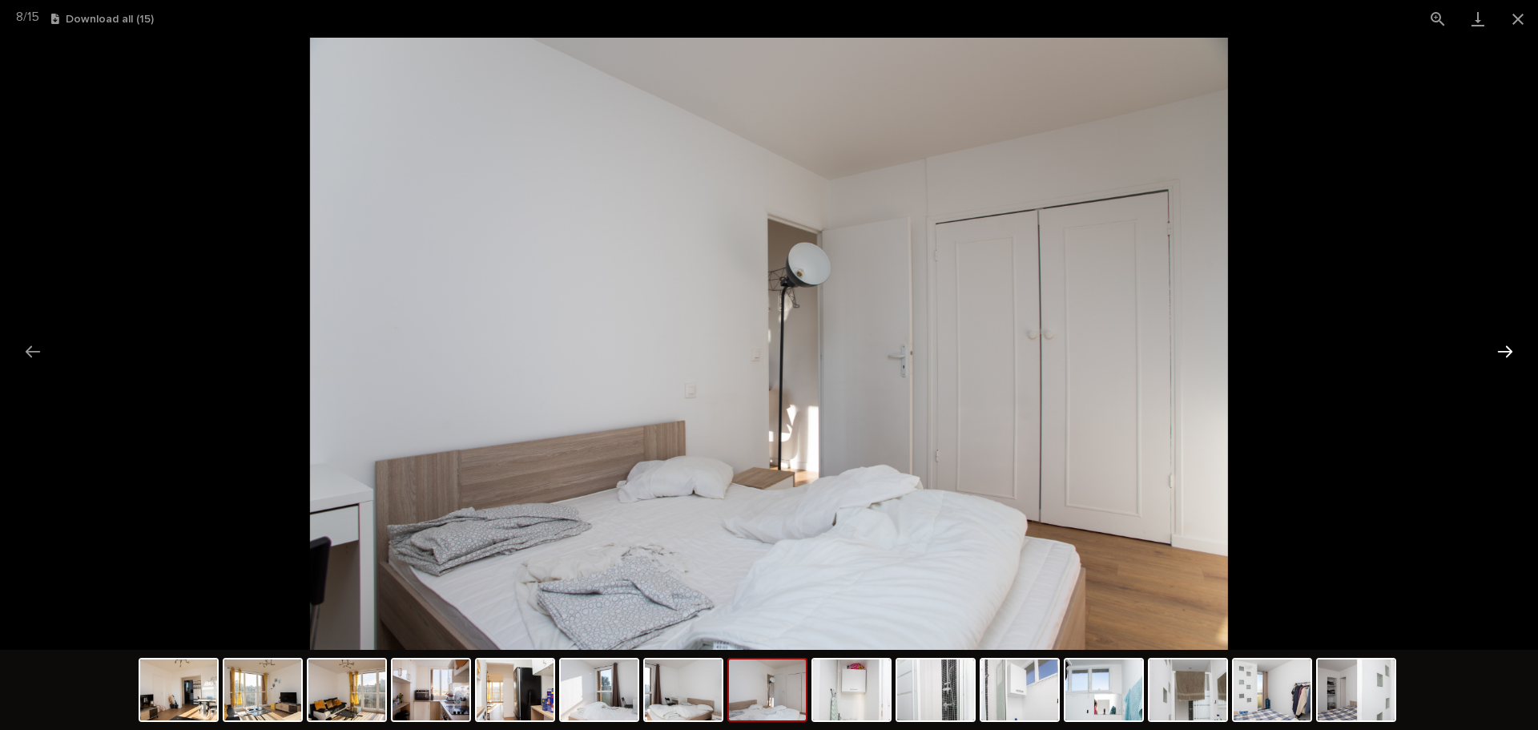
click at [1230, 346] on button "Next slide" at bounding box center [1505, 351] width 34 height 31
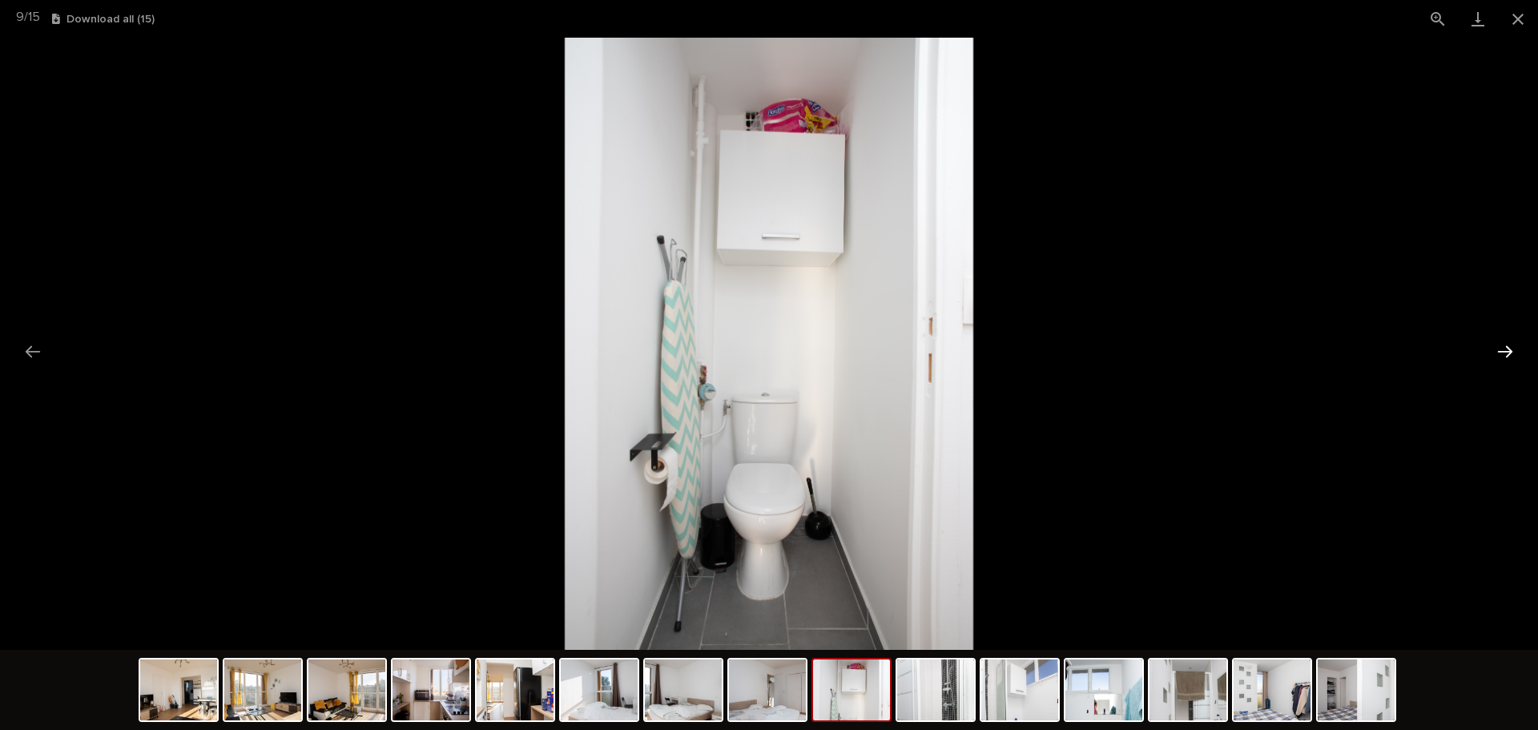
click at [1230, 346] on button "Next slide" at bounding box center [1505, 351] width 34 height 31
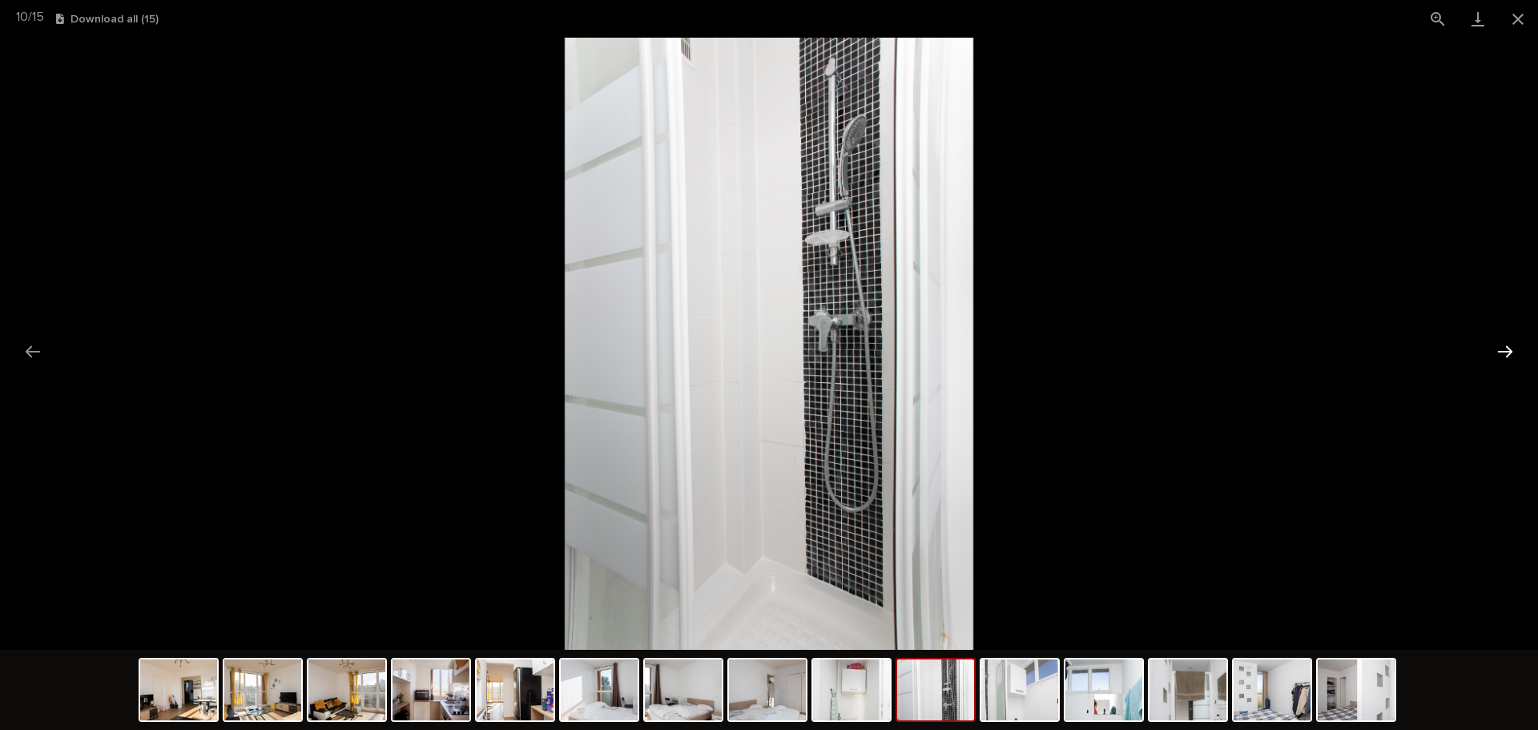
click at [1230, 346] on button "Next slide" at bounding box center [1505, 351] width 34 height 31
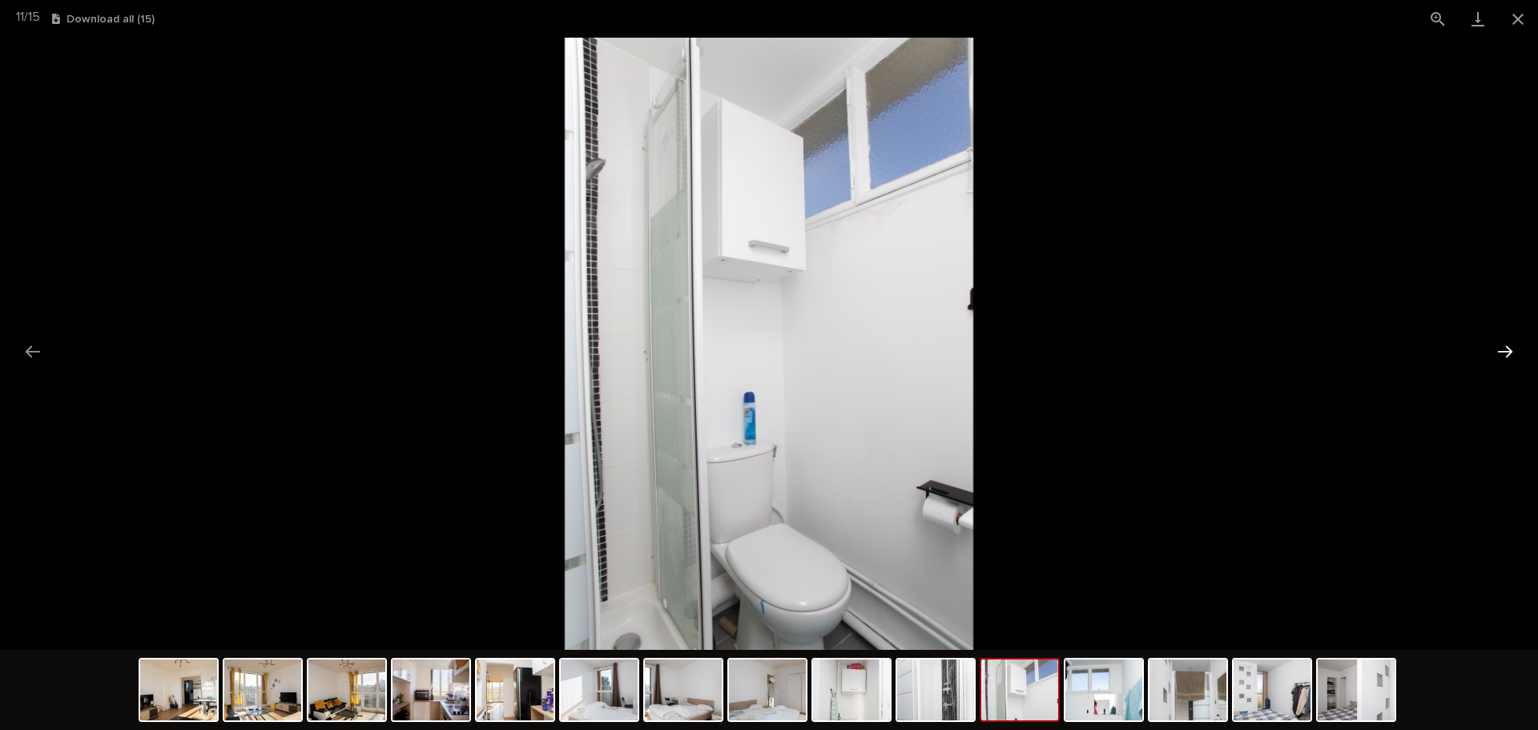
click at [1230, 346] on button "Next slide" at bounding box center [1505, 351] width 34 height 31
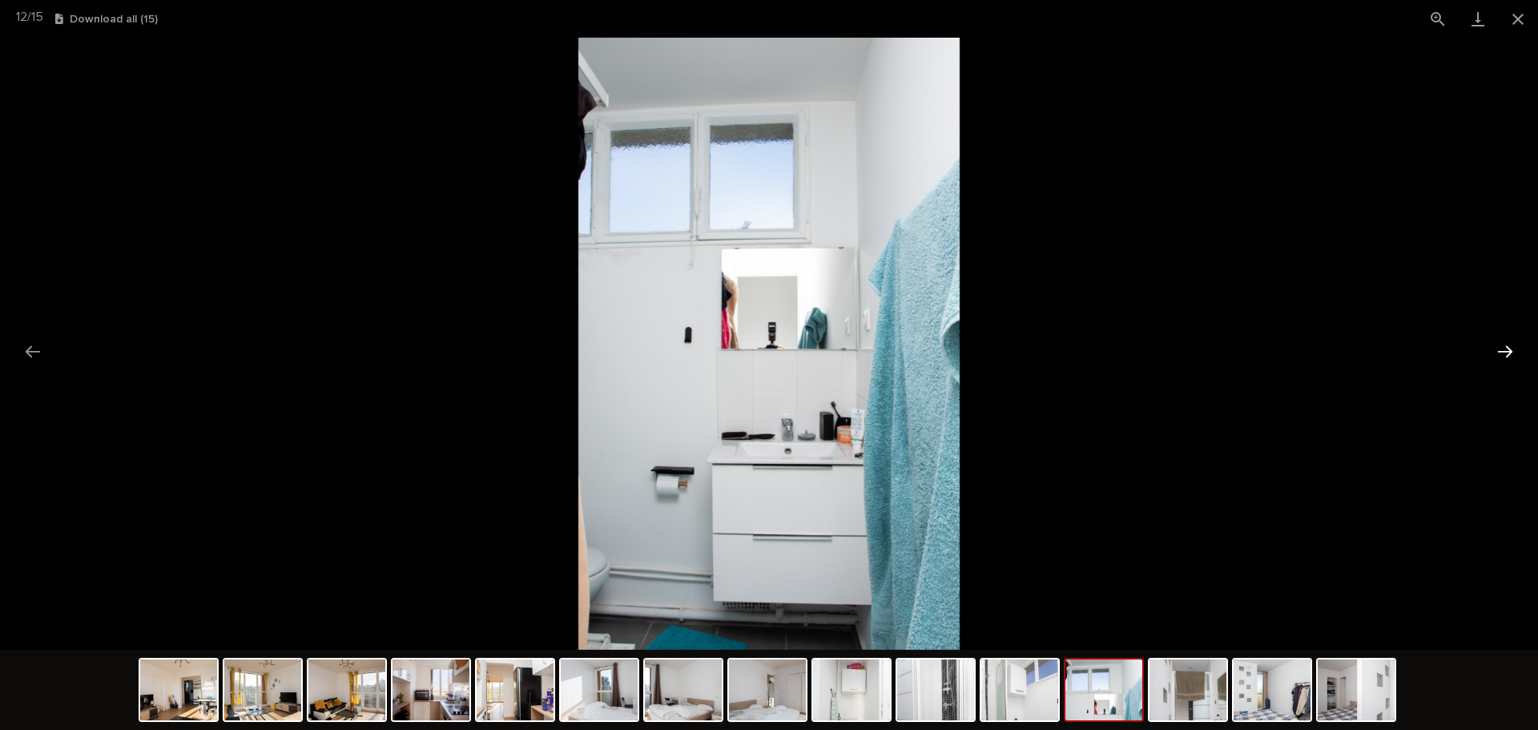
click at [1230, 346] on button "Next slide" at bounding box center [1505, 351] width 34 height 31
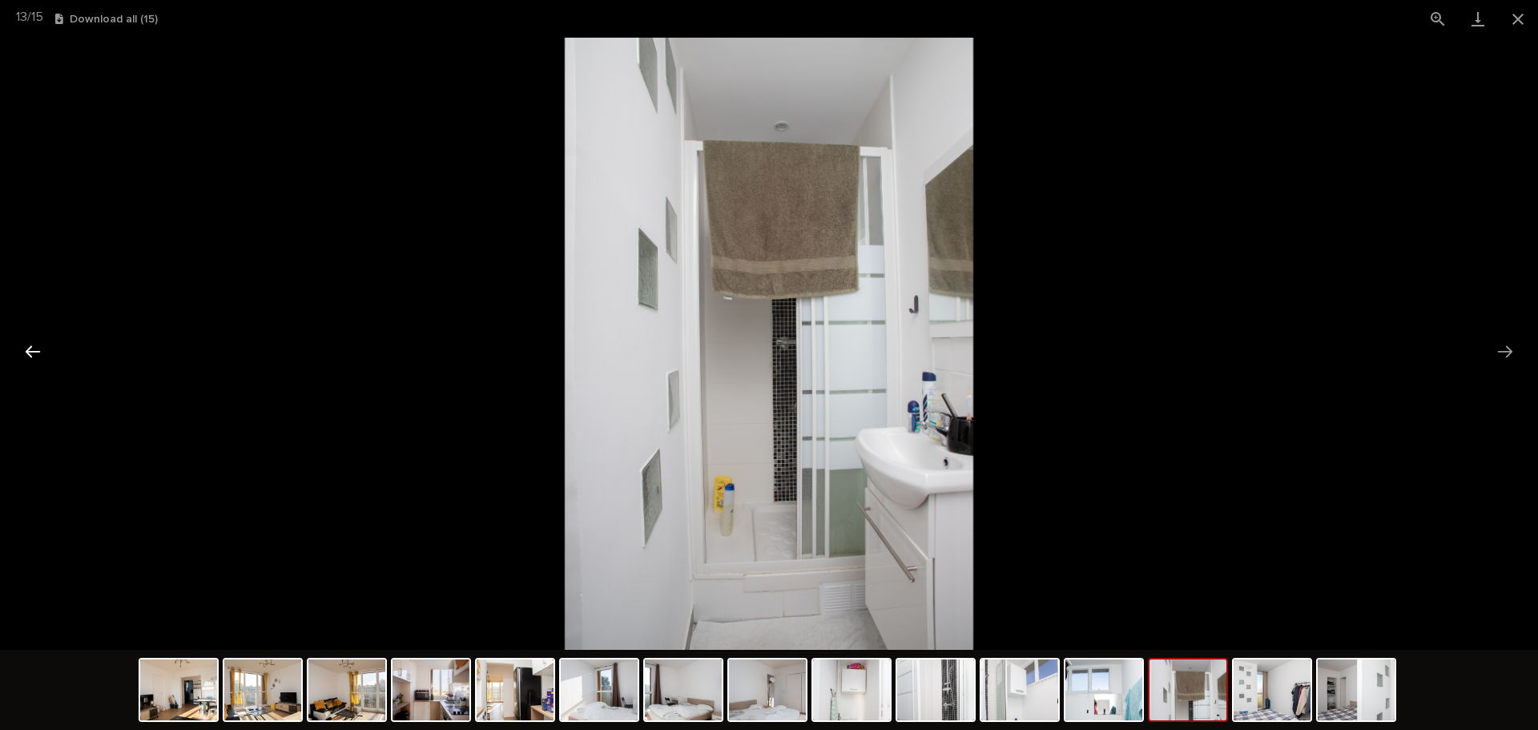
click at [27, 344] on button "Previous slide" at bounding box center [33, 351] width 34 height 31
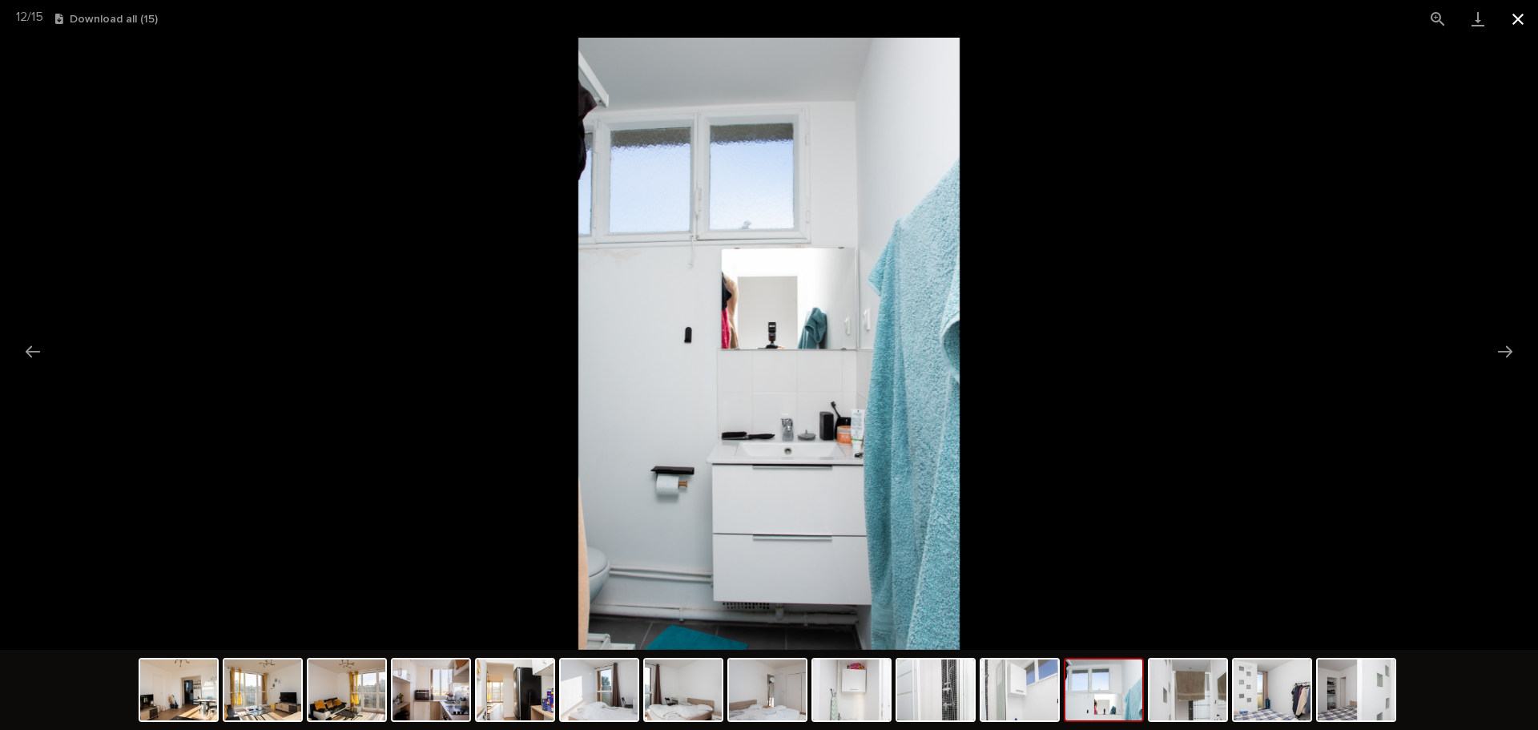
click at [1230, 22] on button "Close gallery" at bounding box center [1518, 19] width 40 height 38
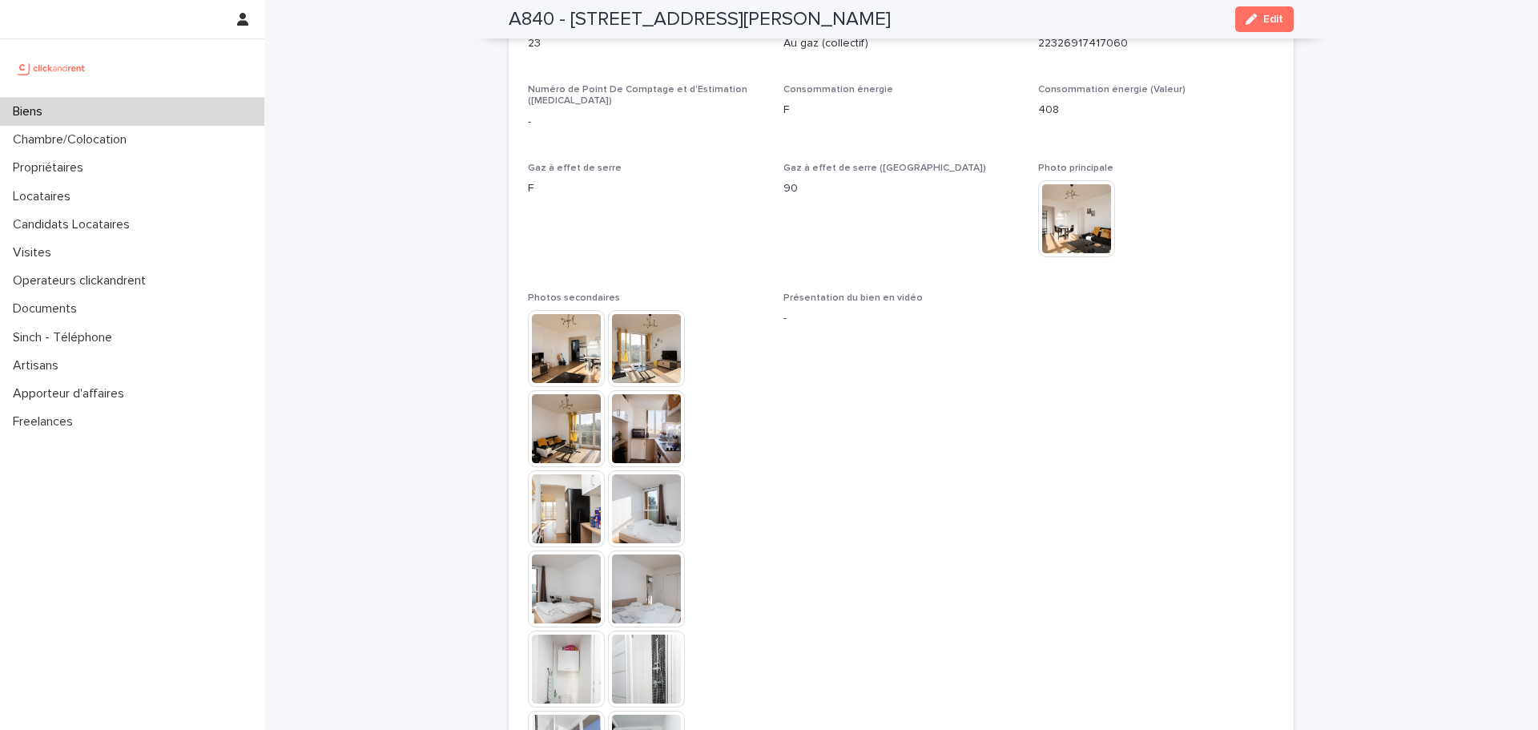
click at [158, 107] on div "Biens" at bounding box center [132, 112] width 264 height 28
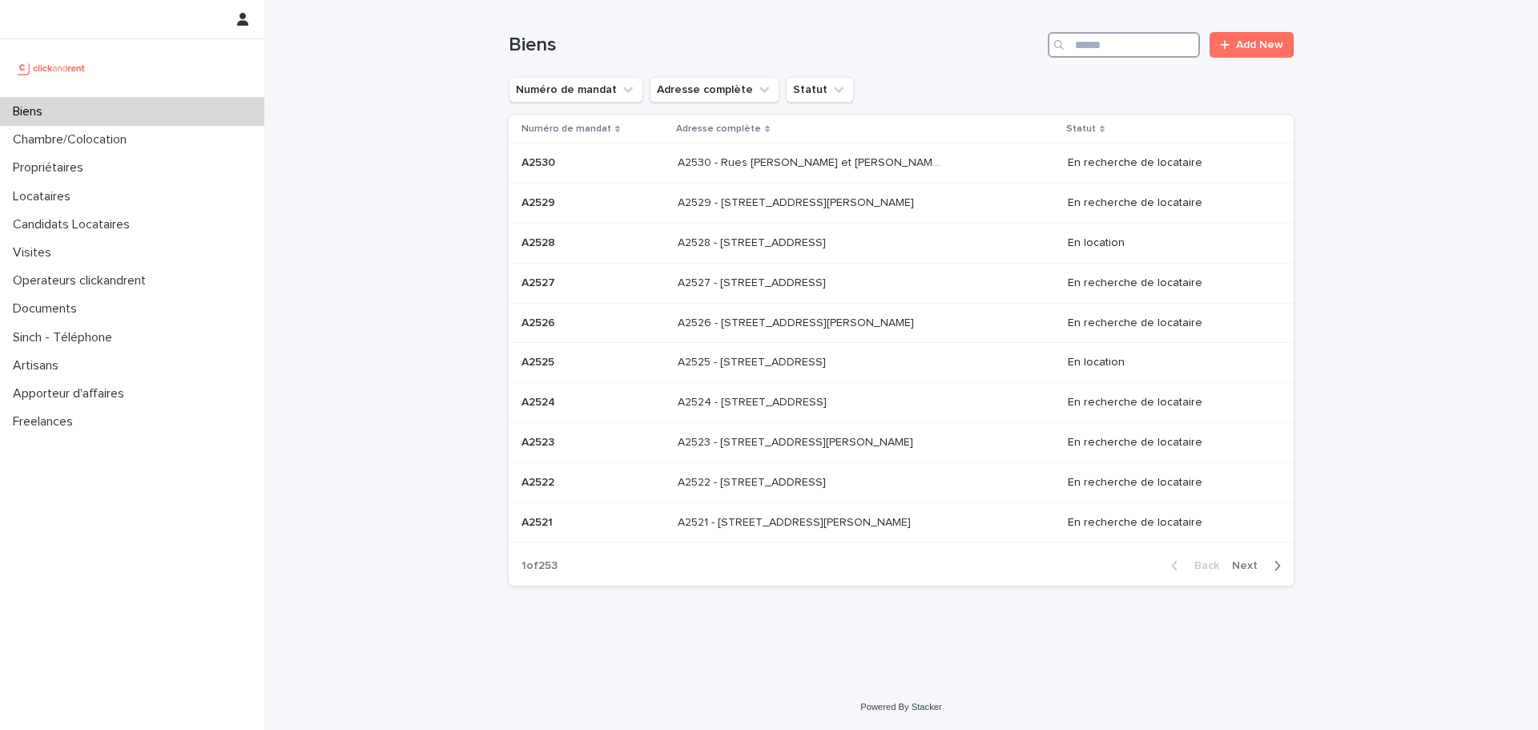
click at [1112, 43] on input "Search" at bounding box center [1124, 45] width 152 height 26
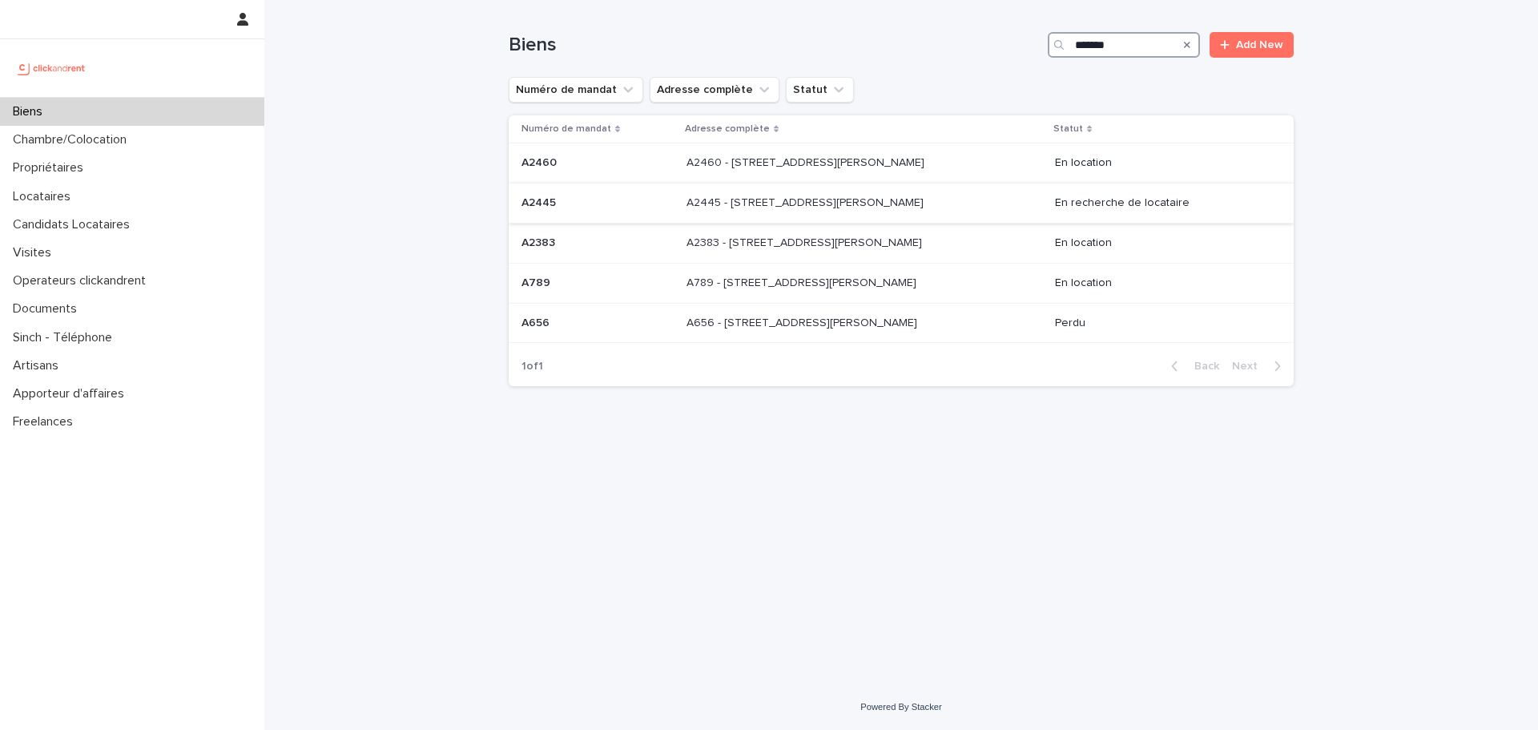
type input "*******"
click at [968, 200] on div "A2445 - [STREET_ADDRESS][PERSON_NAME] A2445 - [STREET_ADDRESS][PERSON_NAME]" at bounding box center [864, 203] width 356 height 26
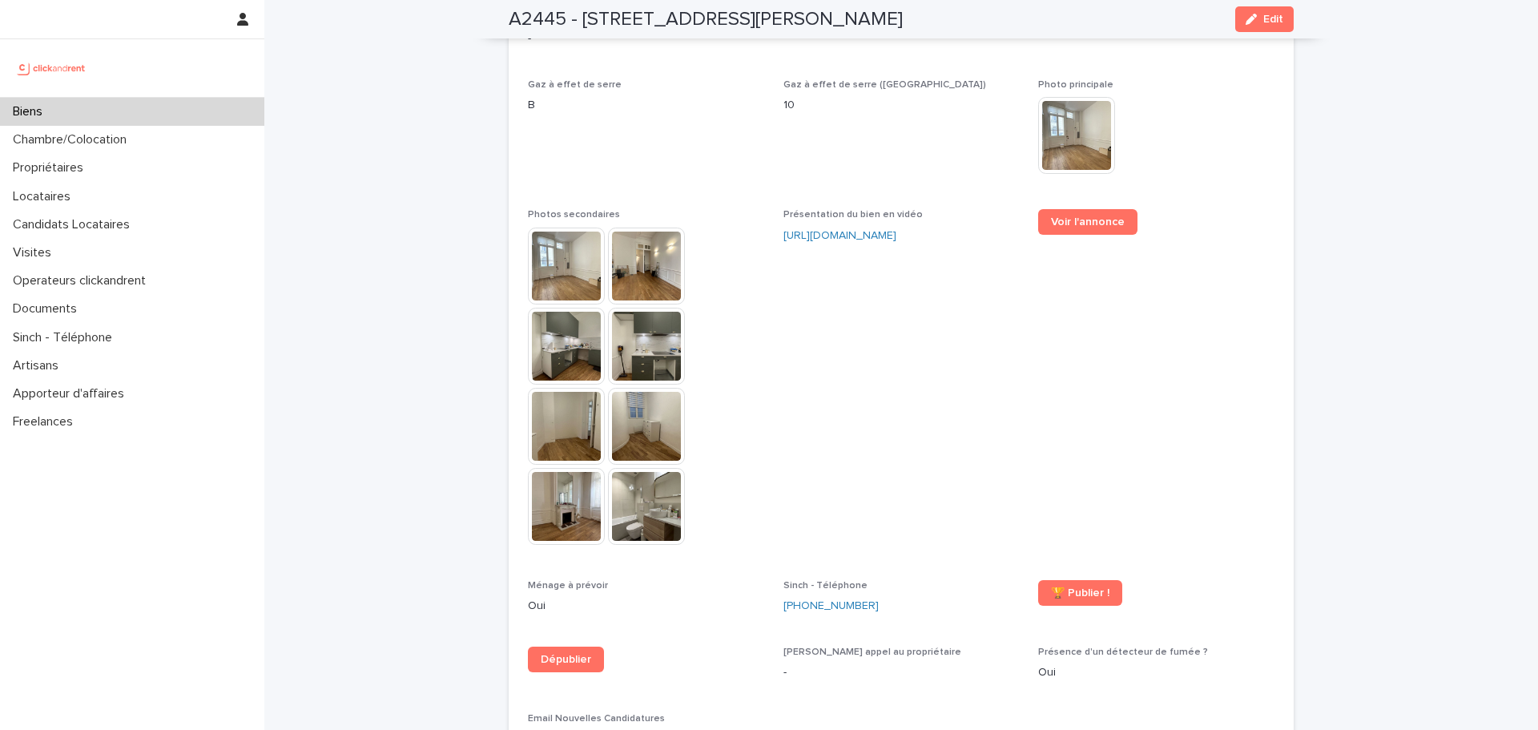
scroll to position [4454, 0]
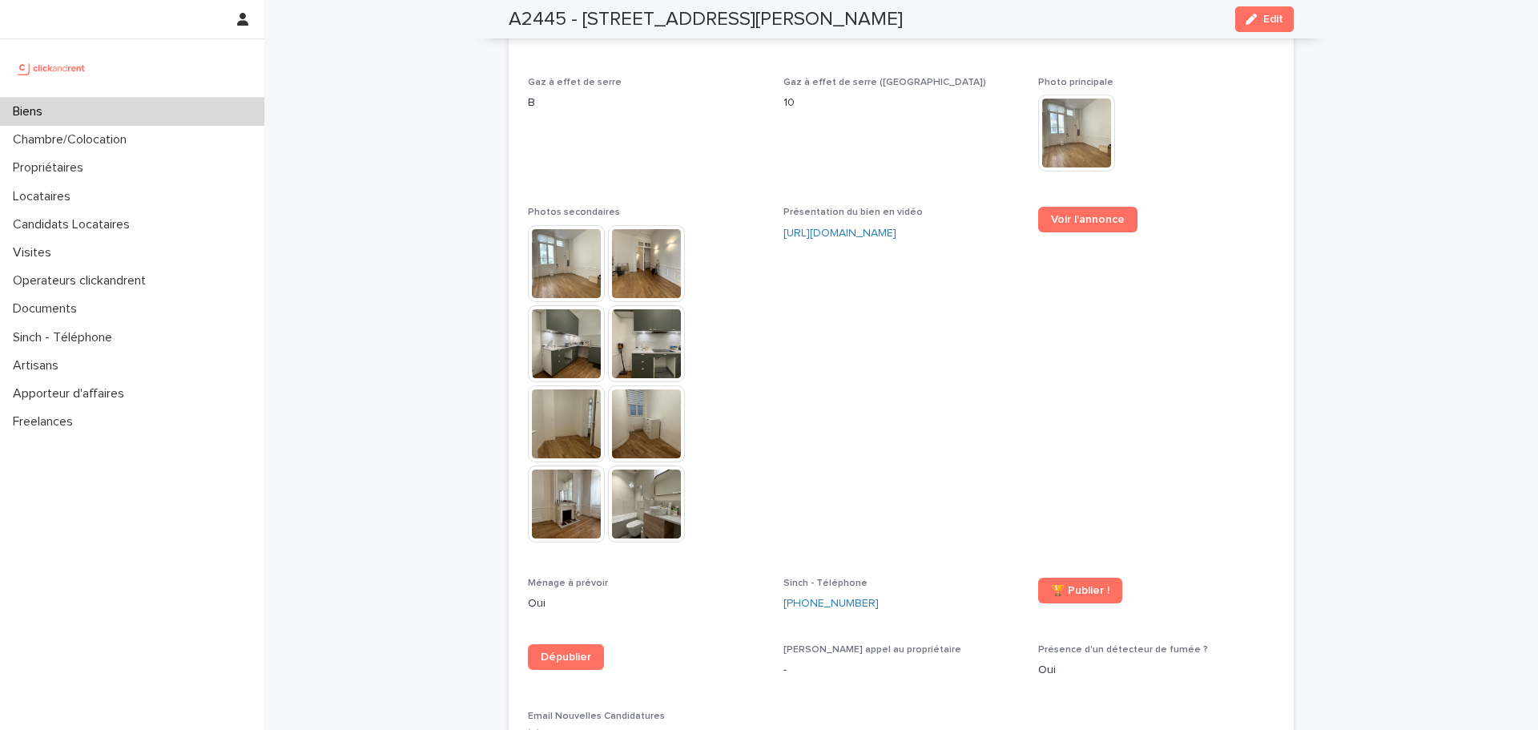
click at [564, 385] on img at bounding box center [566, 423] width 77 height 77
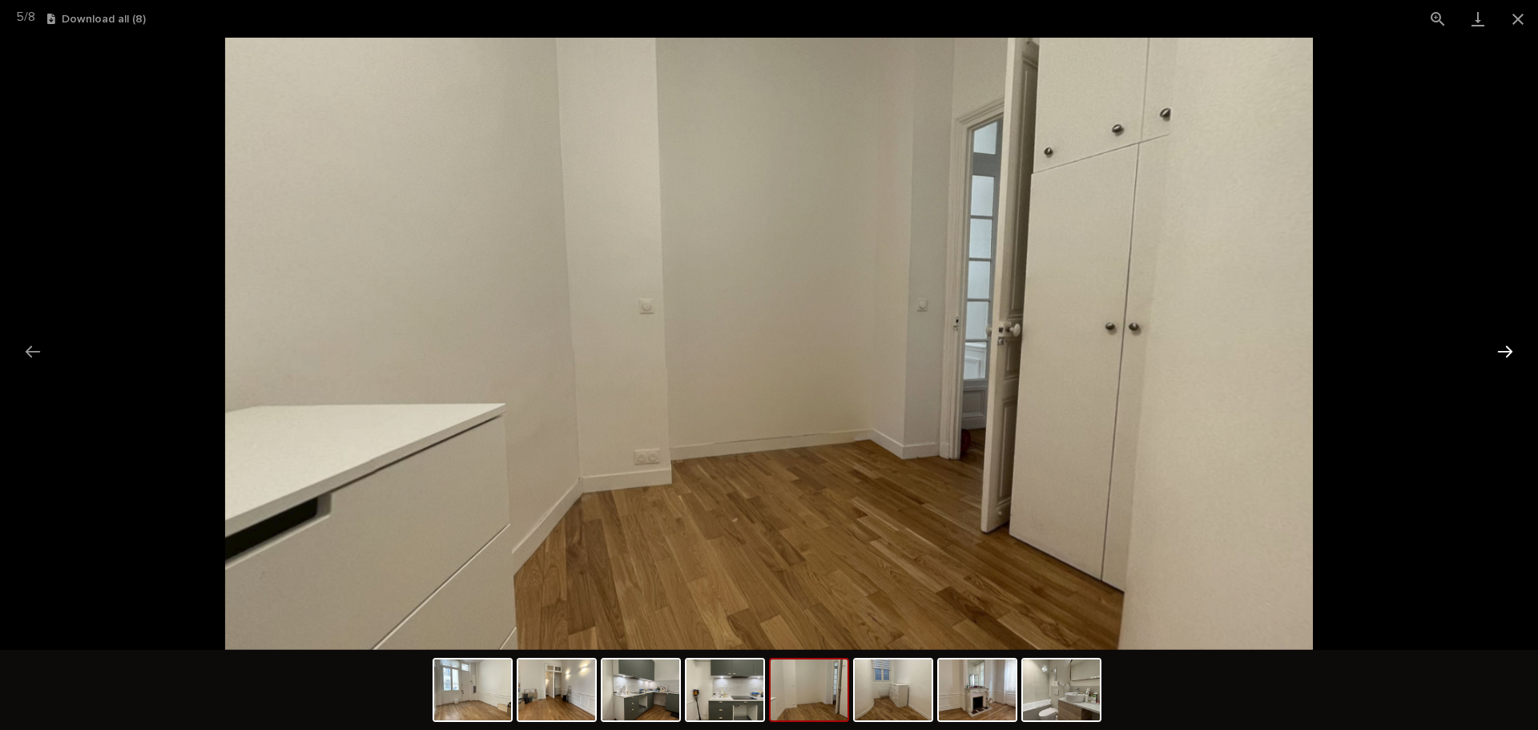
click at [1230, 348] on button "Next slide" at bounding box center [1505, 351] width 34 height 31
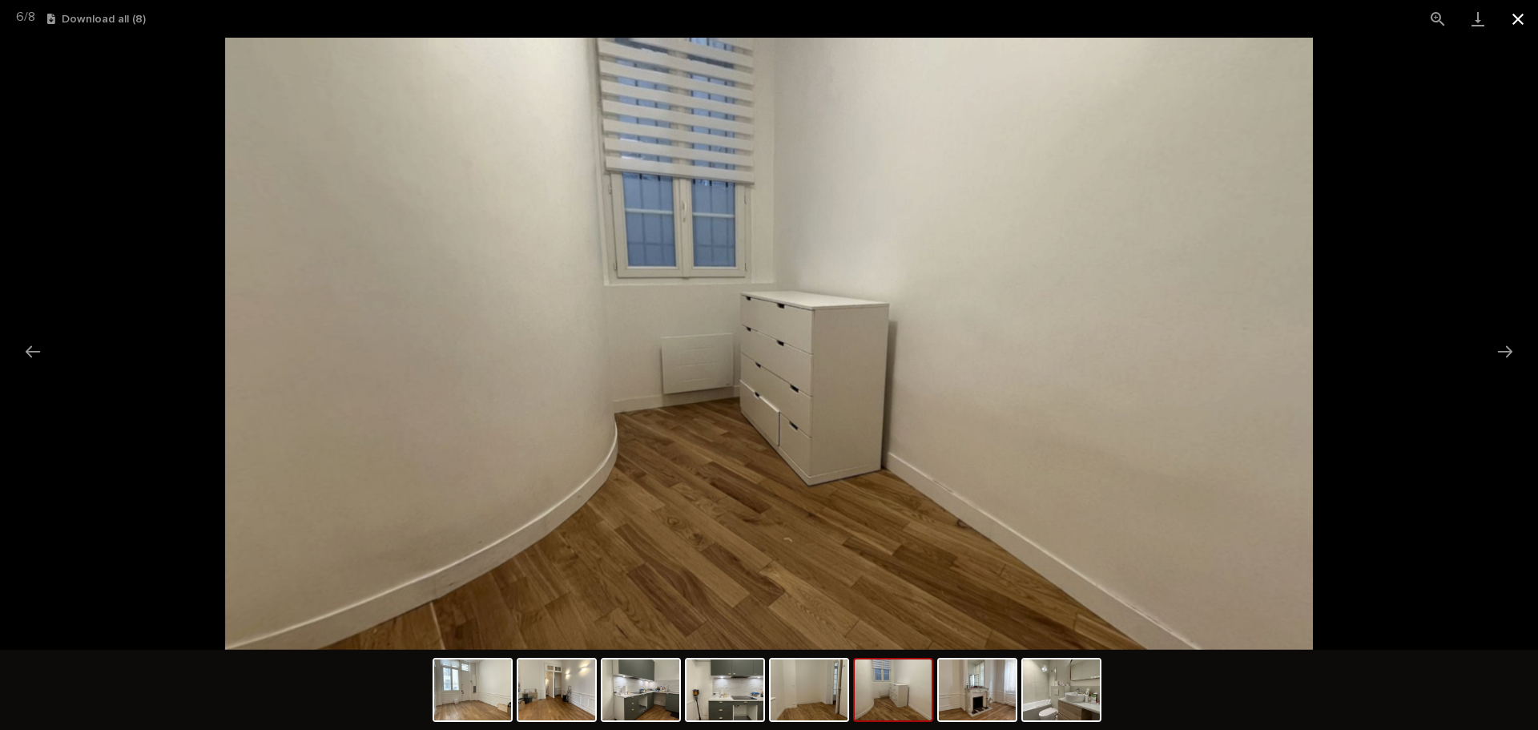
click at [1230, 14] on button "Close gallery" at bounding box center [1518, 19] width 40 height 38
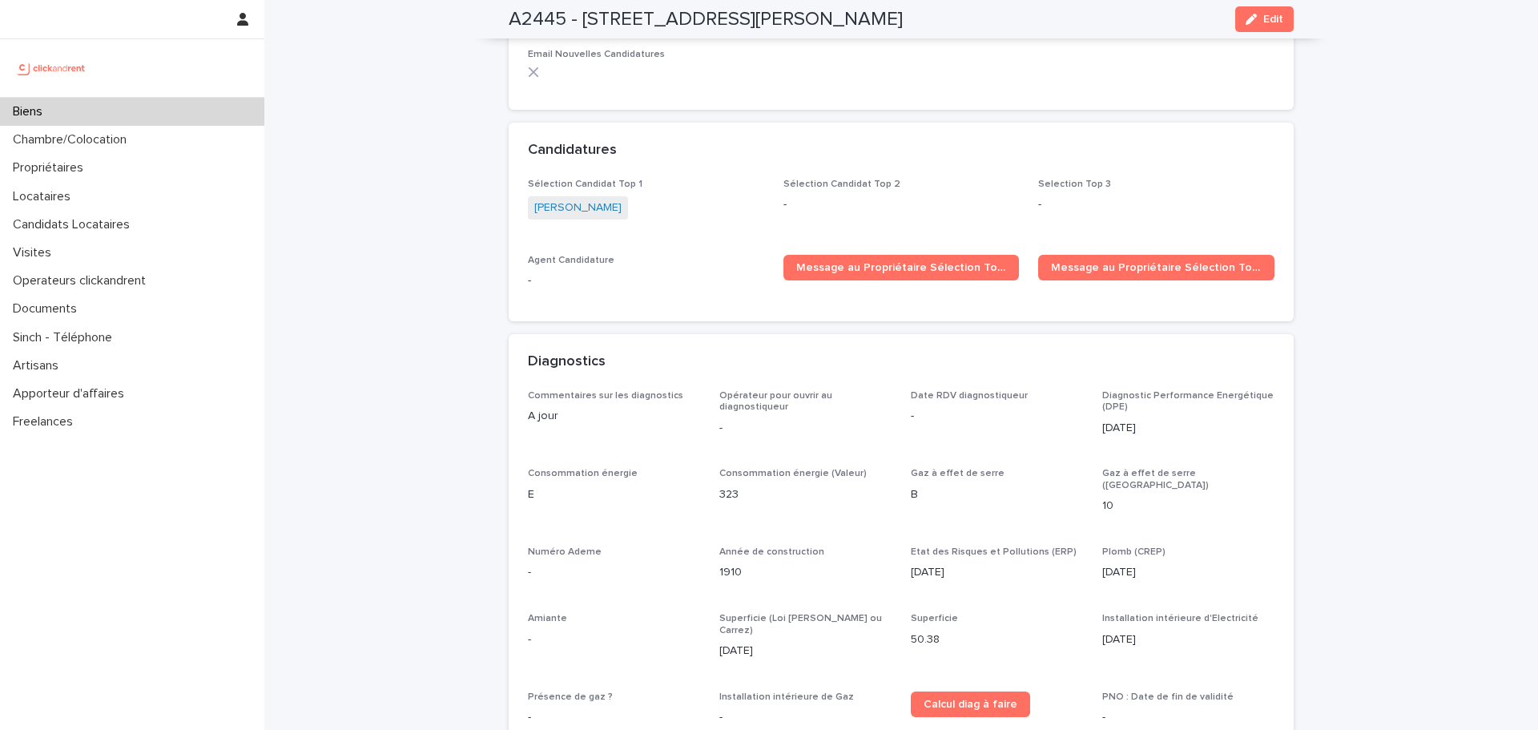
scroll to position [5115, 0]
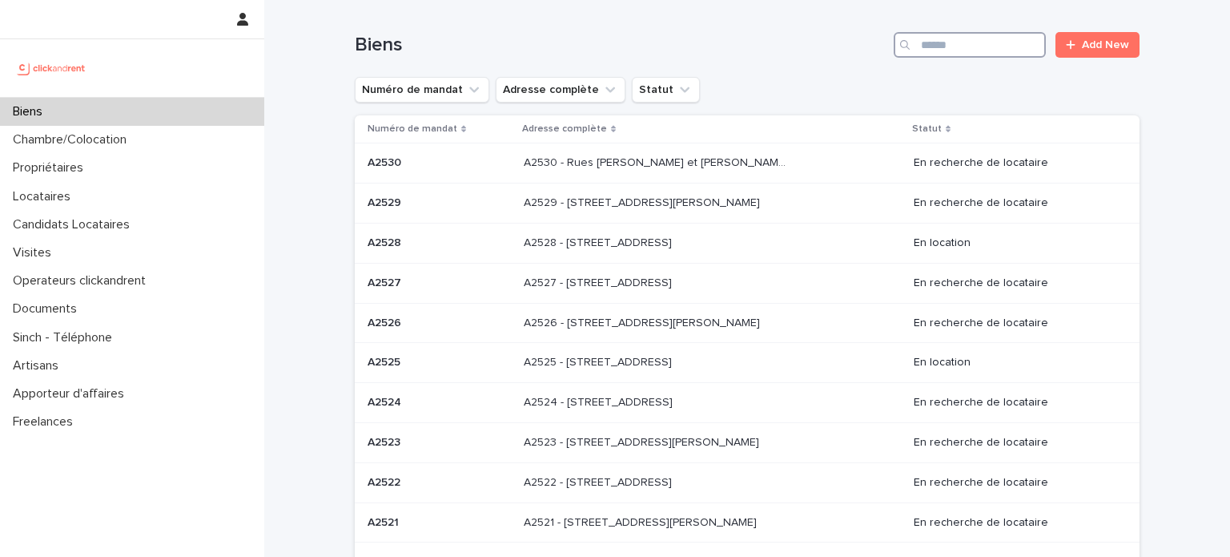
click at [945, 46] on input "Search" at bounding box center [970, 45] width 152 height 26
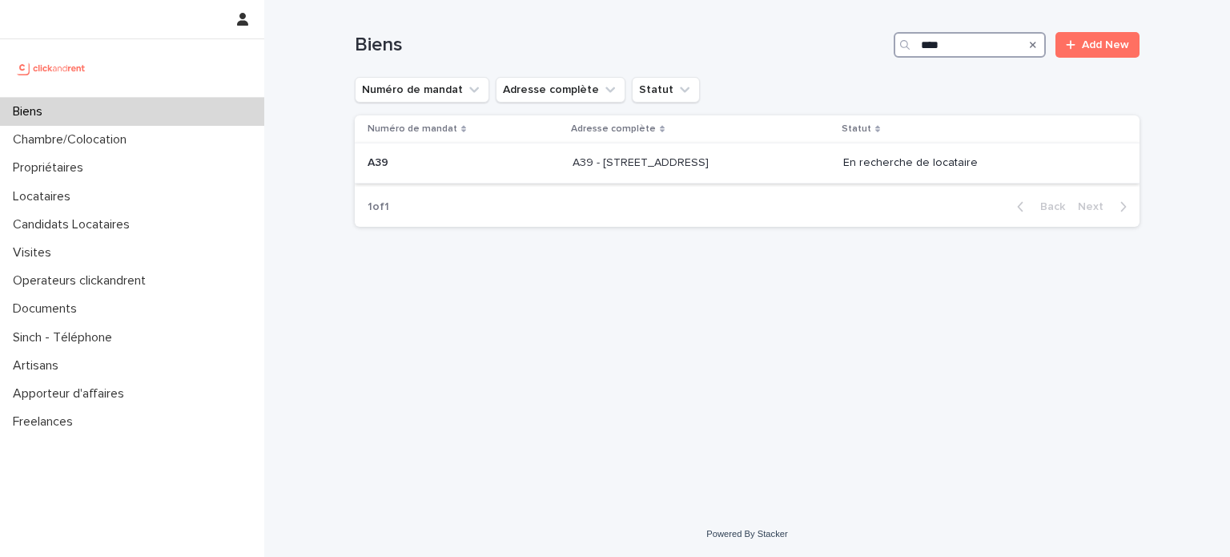
type input "***"
click at [712, 165] on p "A39 - 34 rue du Luxembourg, Thiais 94320" at bounding box center [642, 161] width 139 height 17
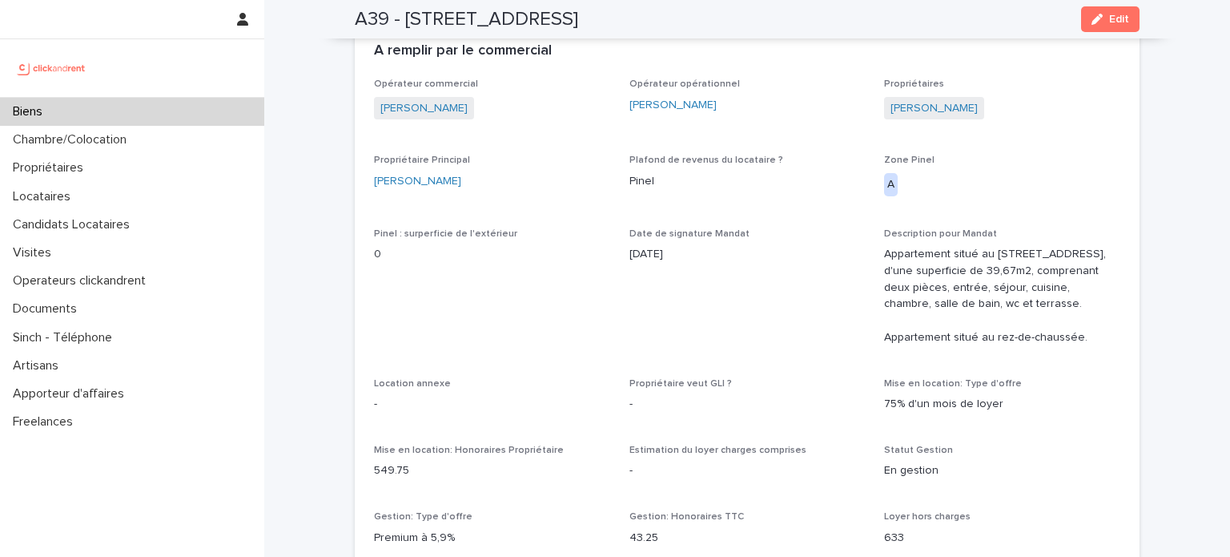
scroll to position [1047, 0]
